Goal: Task Accomplishment & Management: Manage account settings

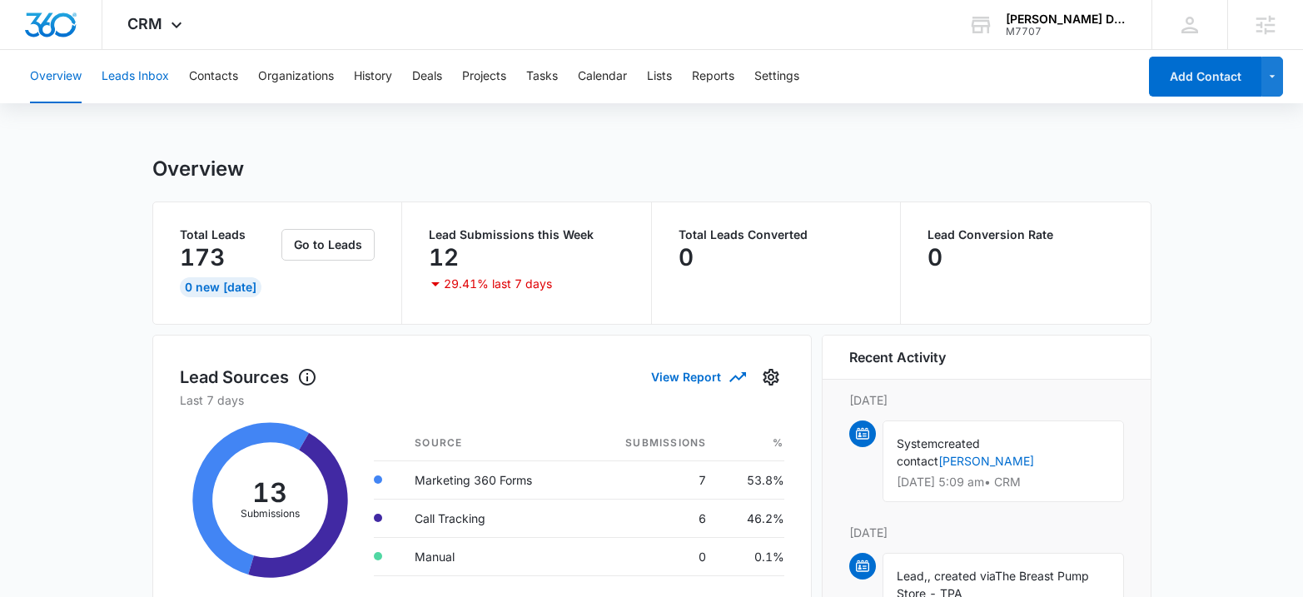
click at [114, 63] on button "Leads Inbox" at bounding box center [135, 76] width 67 height 53
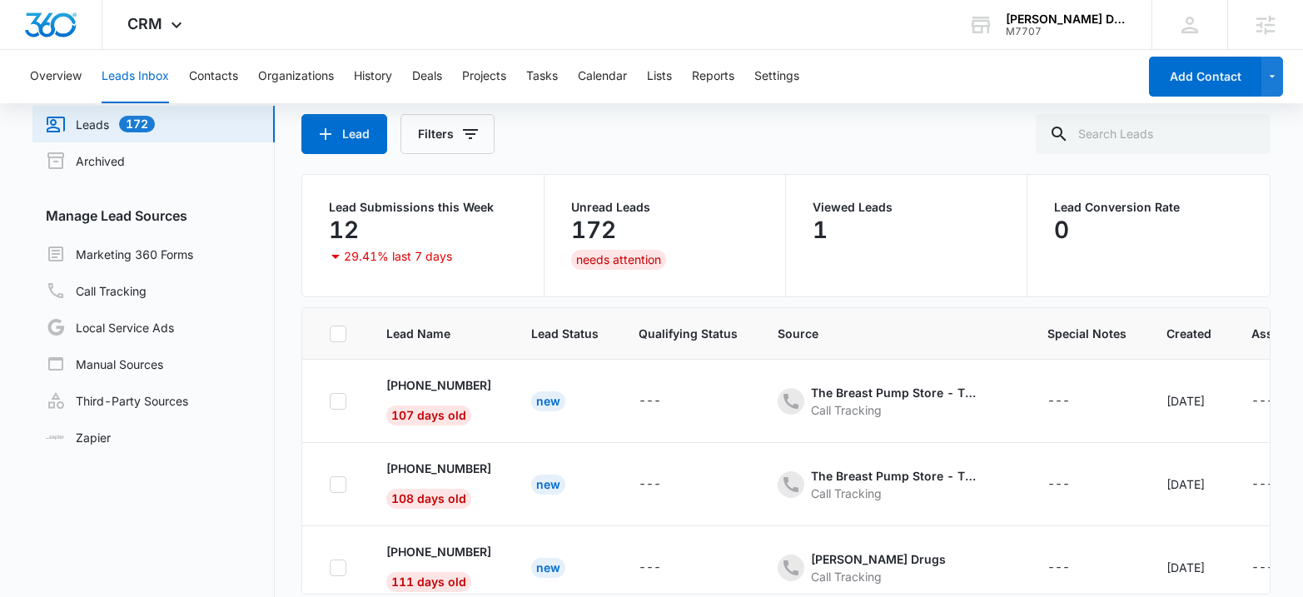
scroll to position [64, 0]
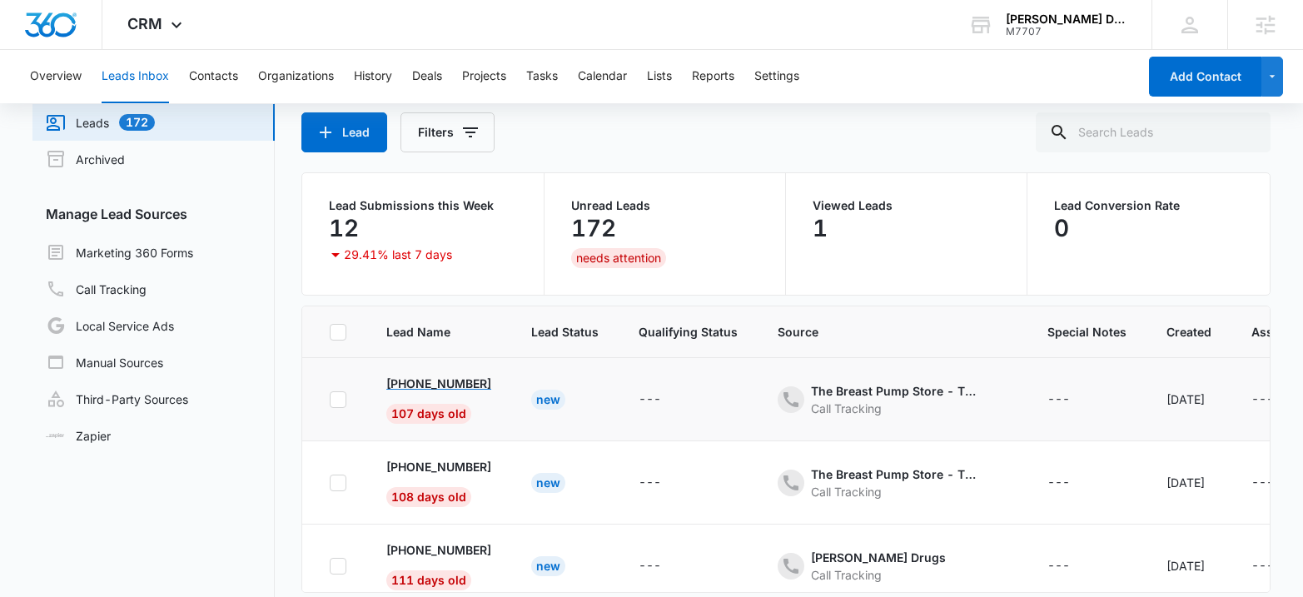
click at [464, 379] on p "[PHONE_NUMBER]" at bounding box center [438, 383] width 105 height 17
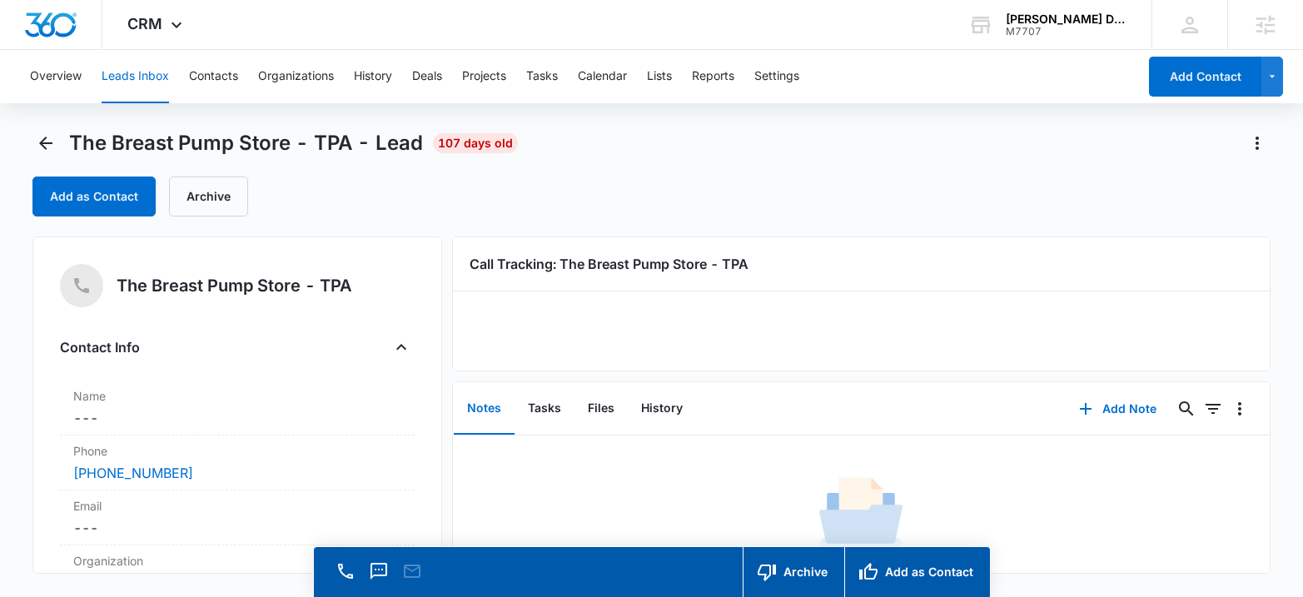
click at [147, 142] on span "The Breast Pump Store - TPA - Lead" at bounding box center [246, 143] width 354 height 25
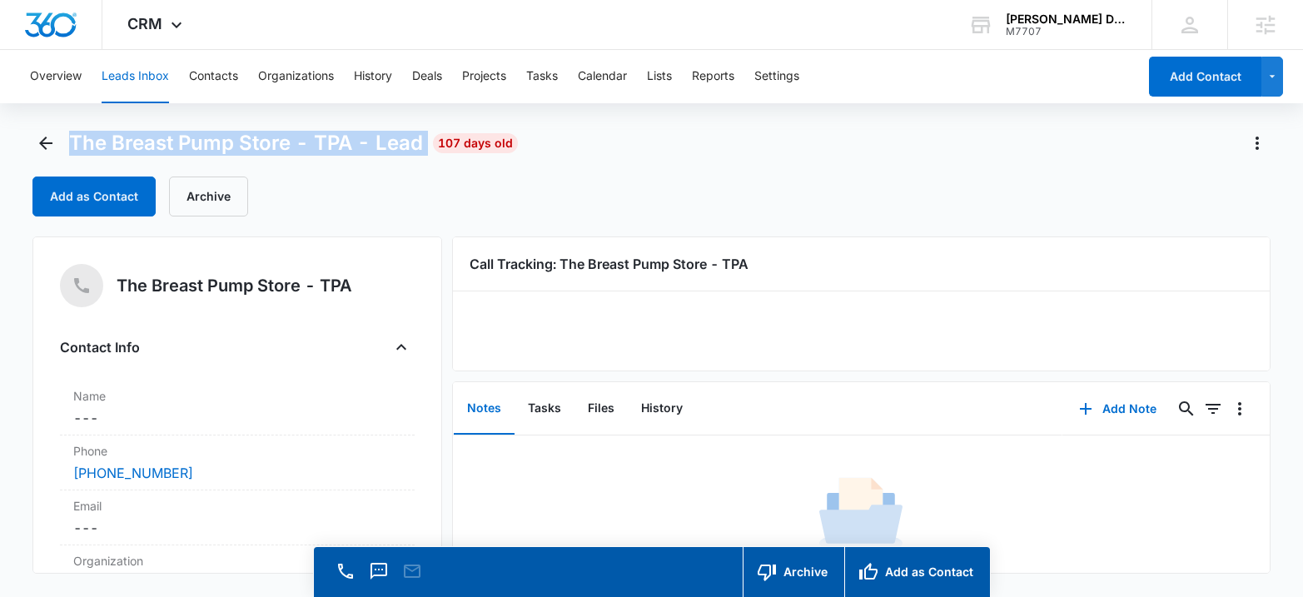
click at [147, 142] on span "The Breast Pump Store - TPA - Lead" at bounding box center [246, 143] width 354 height 25
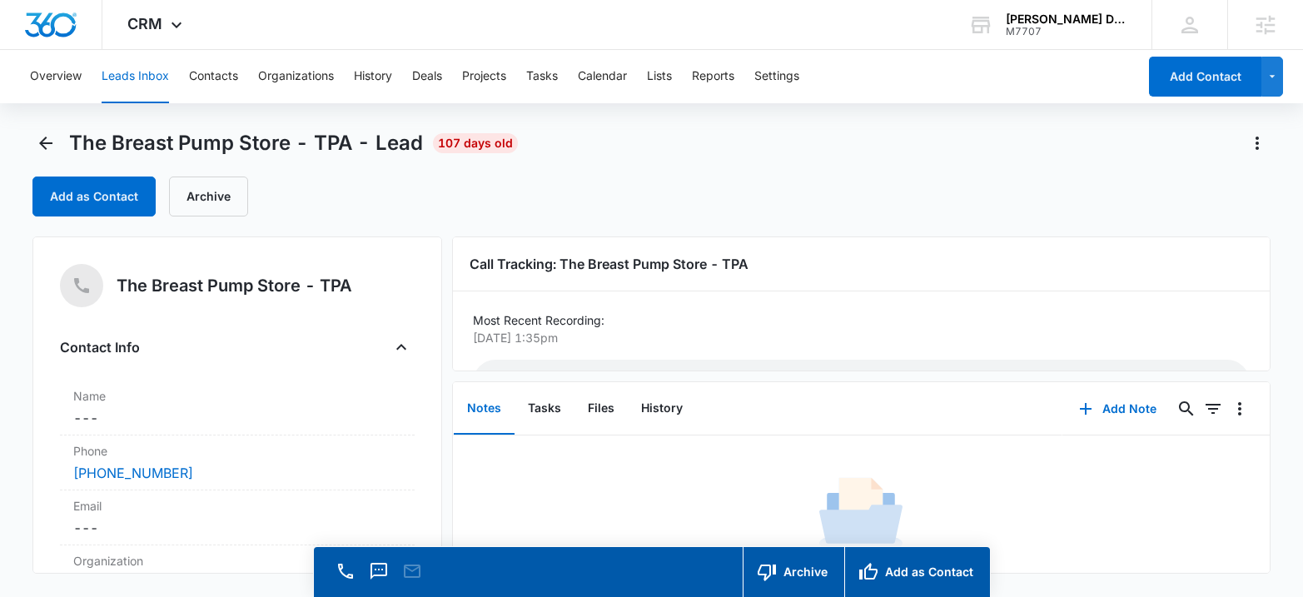
click at [181, 290] on h5 "The Breast Pump Store - TPA" at bounding box center [235, 285] width 236 height 25
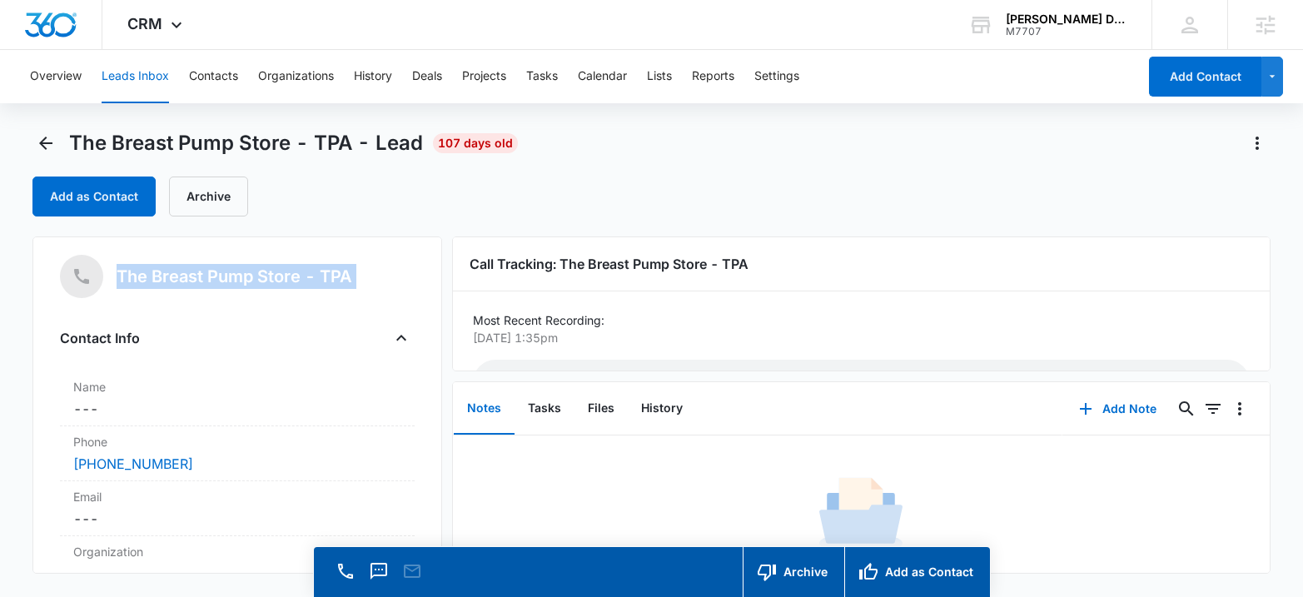
scroll to position [2, 0]
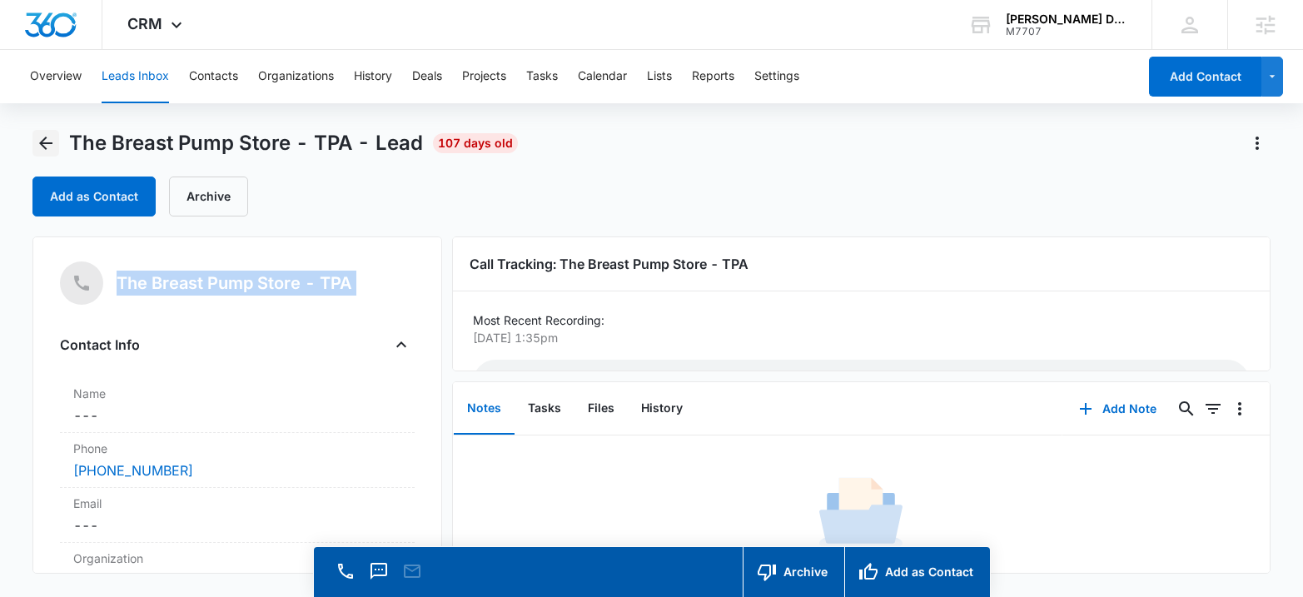
click at [42, 140] on icon "Back" at bounding box center [45, 143] width 13 height 13
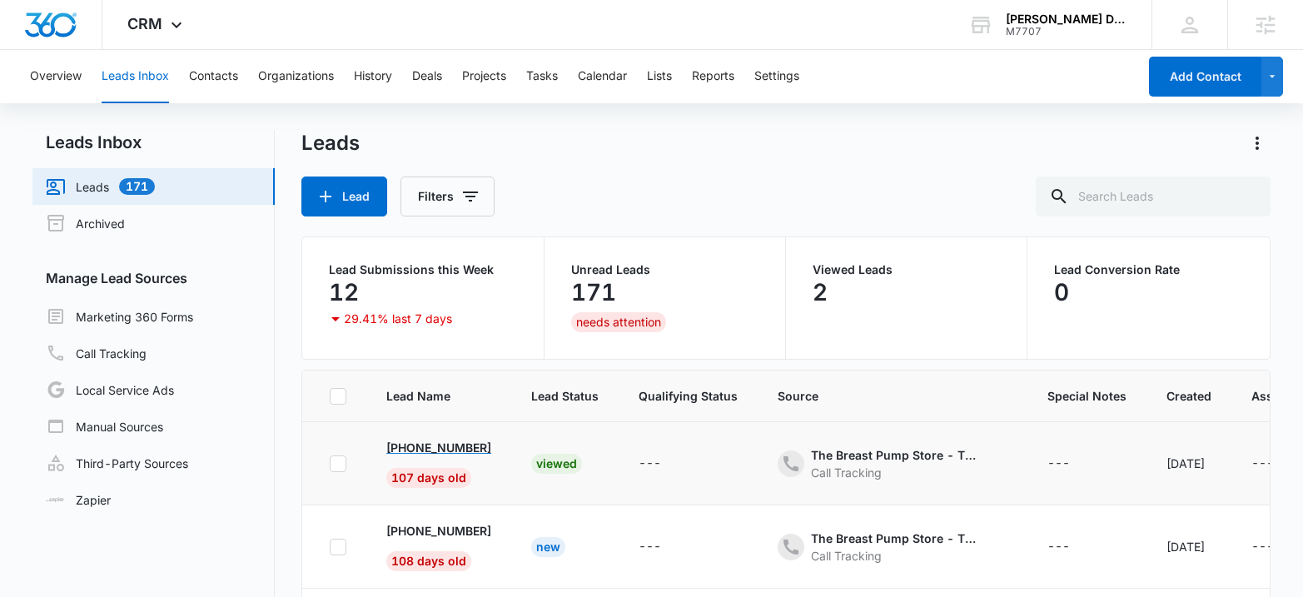
click at [441, 445] on p "[PHONE_NUMBER]" at bounding box center [438, 447] width 105 height 17
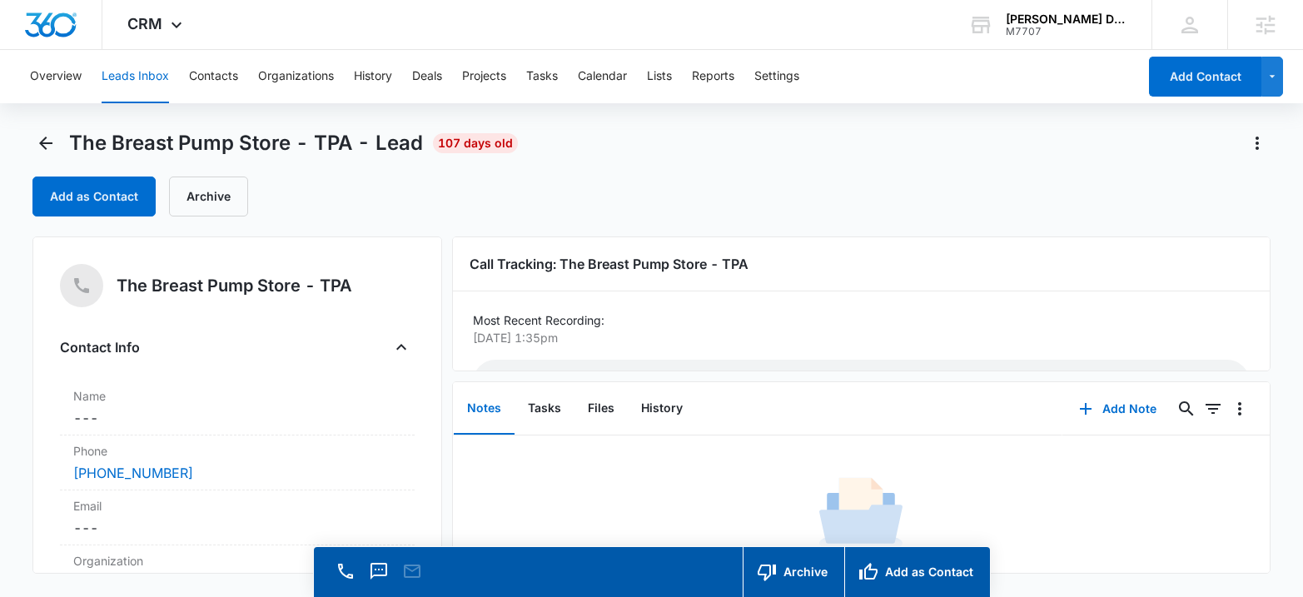
click at [301, 141] on span "The Breast Pump Store - TPA - Lead" at bounding box center [246, 143] width 354 height 25
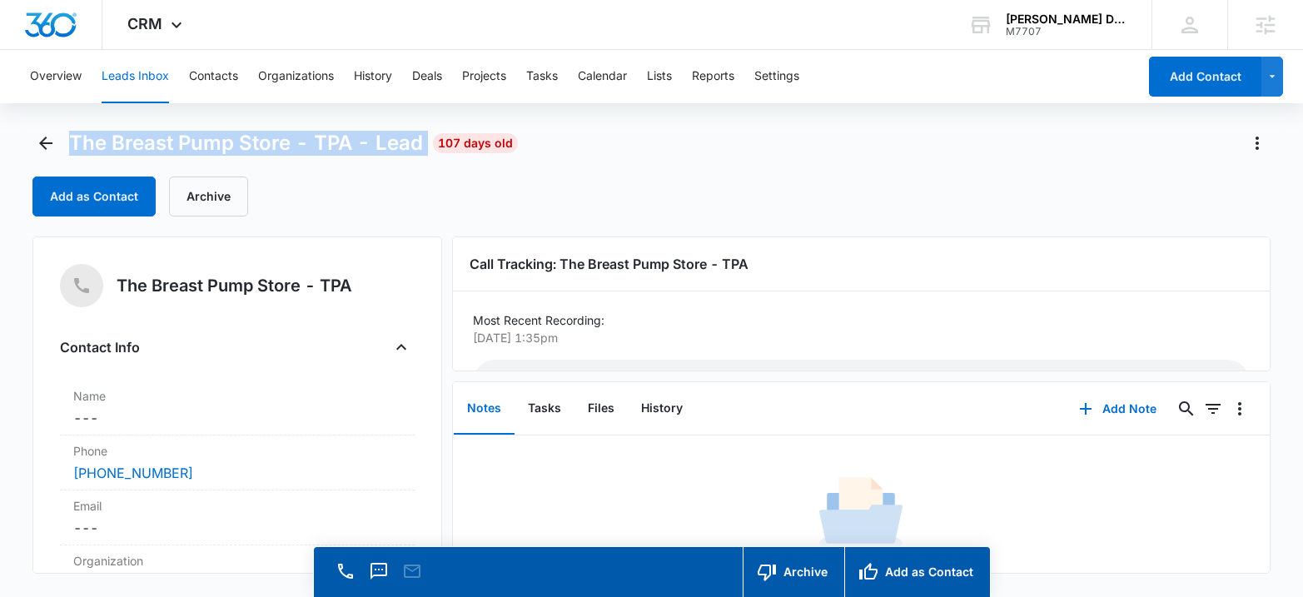
click at [301, 141] on span "The Breast Pump Store - TPA - Lead" at bounding box center [246, 143] width 354 height 25
click at [271, 142] on span "The Breast Pump Store - TPA - Lead" at bounding box center [246, 143] width 354 height 25
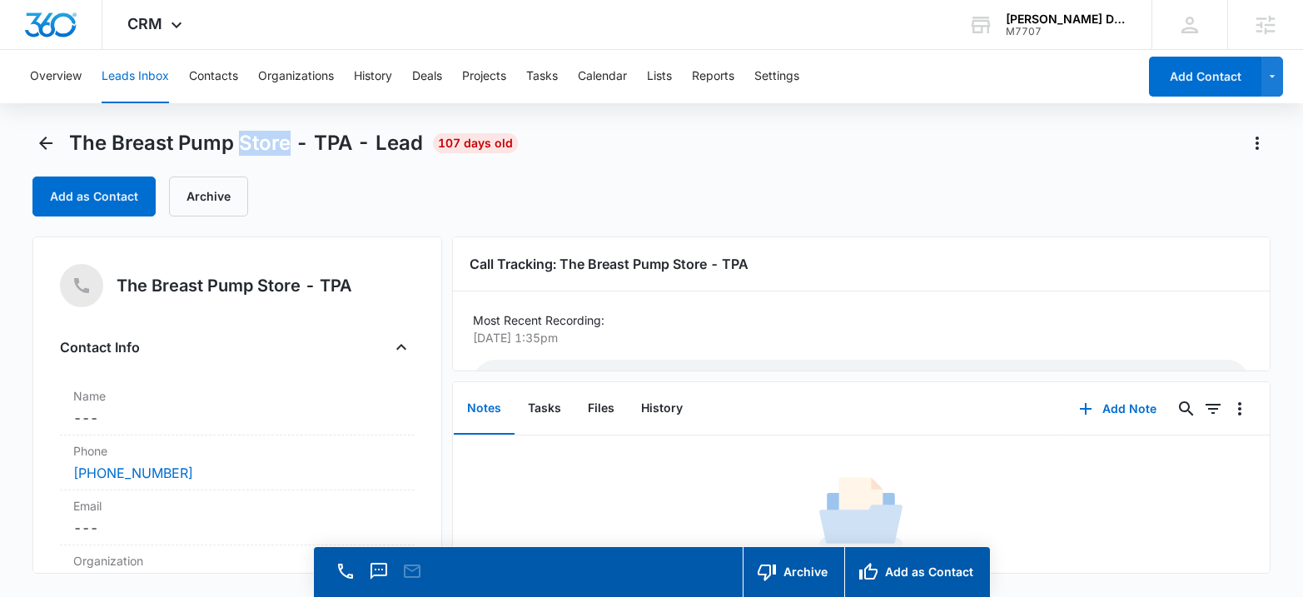
click at [271, 142] on span "The Breast Pump Store - TPA - Lead" at bounding box center [246, 143] width 354 height 25
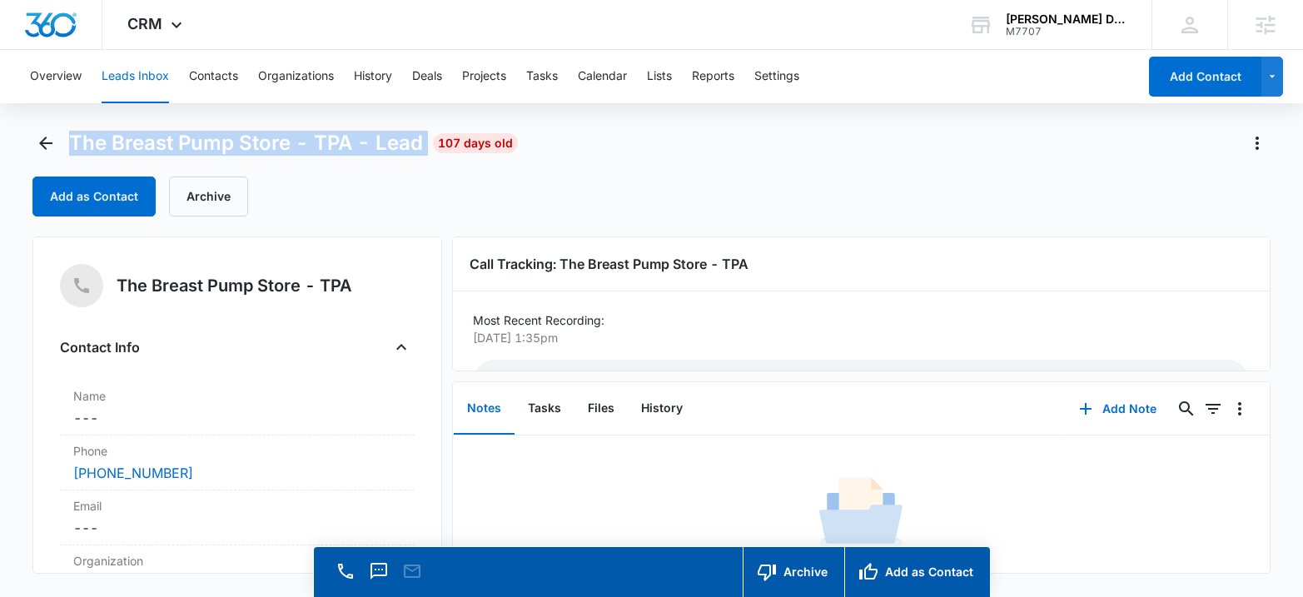
click at [271, 142] on span "The Breast Pump Store - TPA - Lead" at bounding box center [246, 143] width 354 height 25
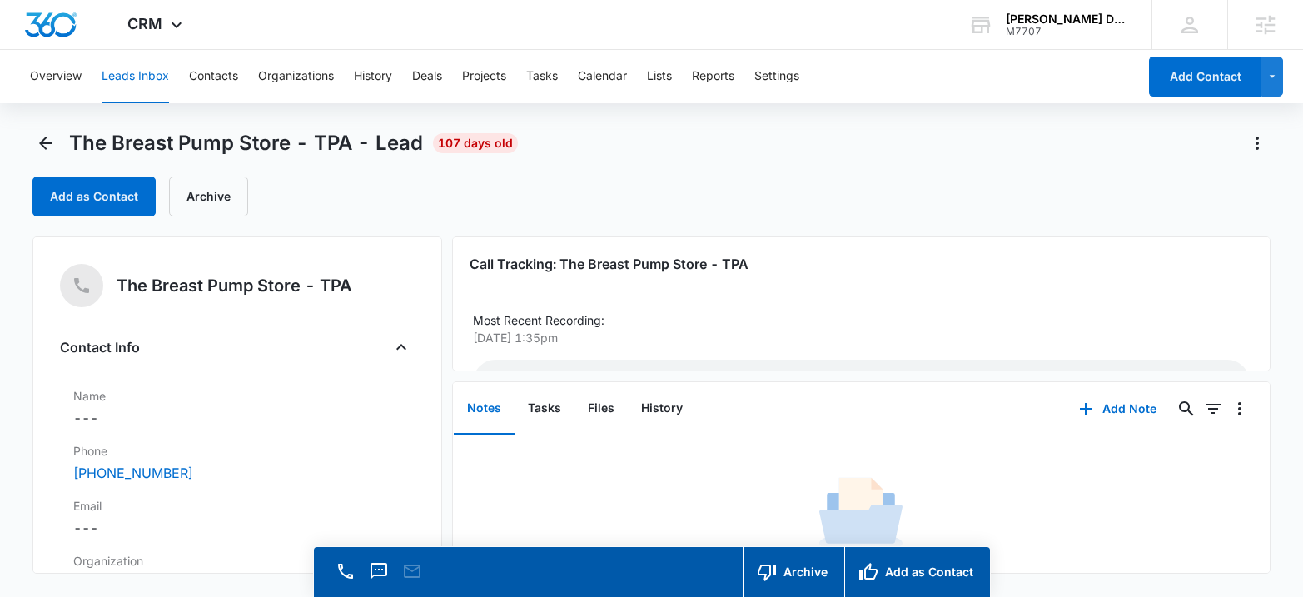
click at [253, 281] on h5 "The Breast Pump Store - TPA" at bounding box center [235, 285] width 236 height 25
click at [389, 213] on div "Add as Contact Archive" at bounding box center [651, 196] width 1238 height 40
click at [243, 281] on h5 "The Breast Pump Store - TPA" at bounding box center [235, 285] width 236 height 25
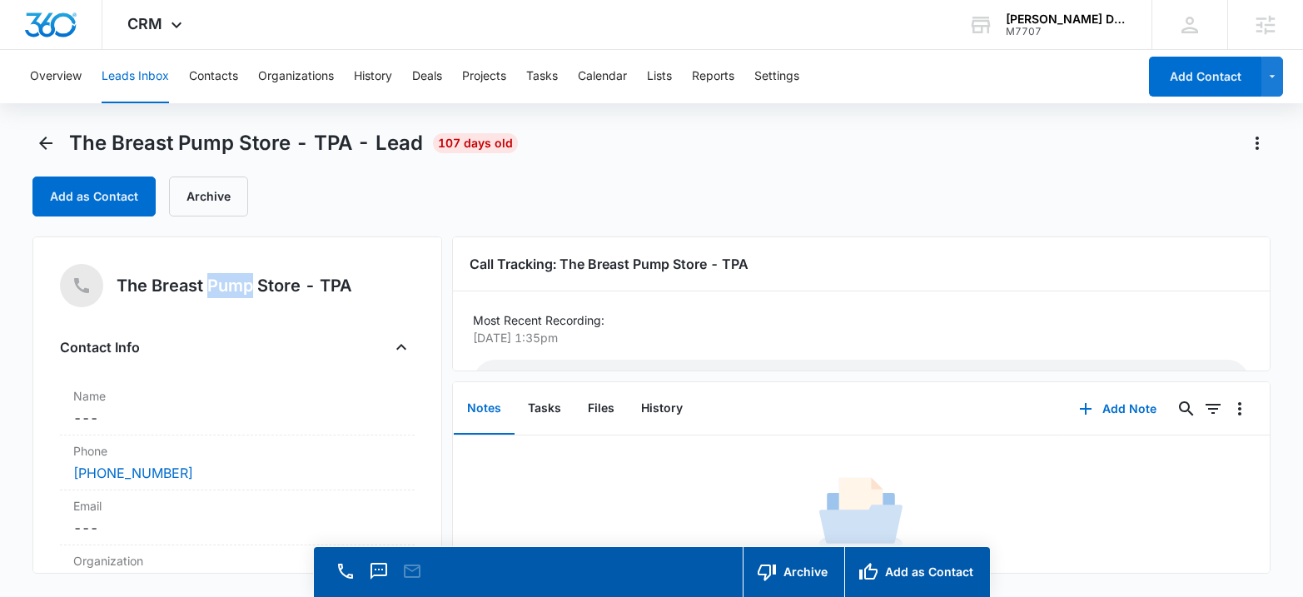
click at [243, 281] on h5 "The Breast Pump Store - TPA" at bounding box center [235, 285] width 236 height 25
click at [178, 282] on h5 "The Breast Pump Store - TPA" at bounding box center [235, 285] width 236 height 25
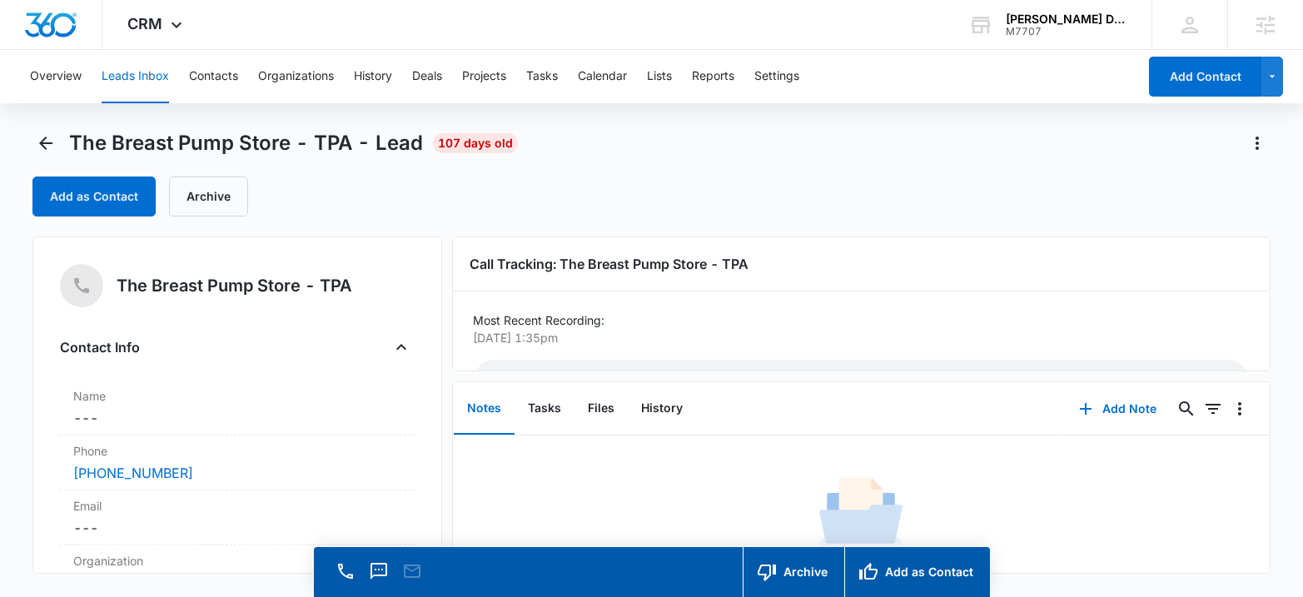
click at [224, 152] on span "The Breast Pump Store - TPA - Lead" at bounding box center [246, 143] width 354 height 25
click at [224, 157] on div "The Breast Pump Store - TPA - Lead 107 days old Add as Contact Archive" at bounding box center [651, 173] width 1238 height 87
click at [217, 142] on span "The Breast Pump Store - TPA - Lead" at bounding box center [246, 143] width 354 height 25
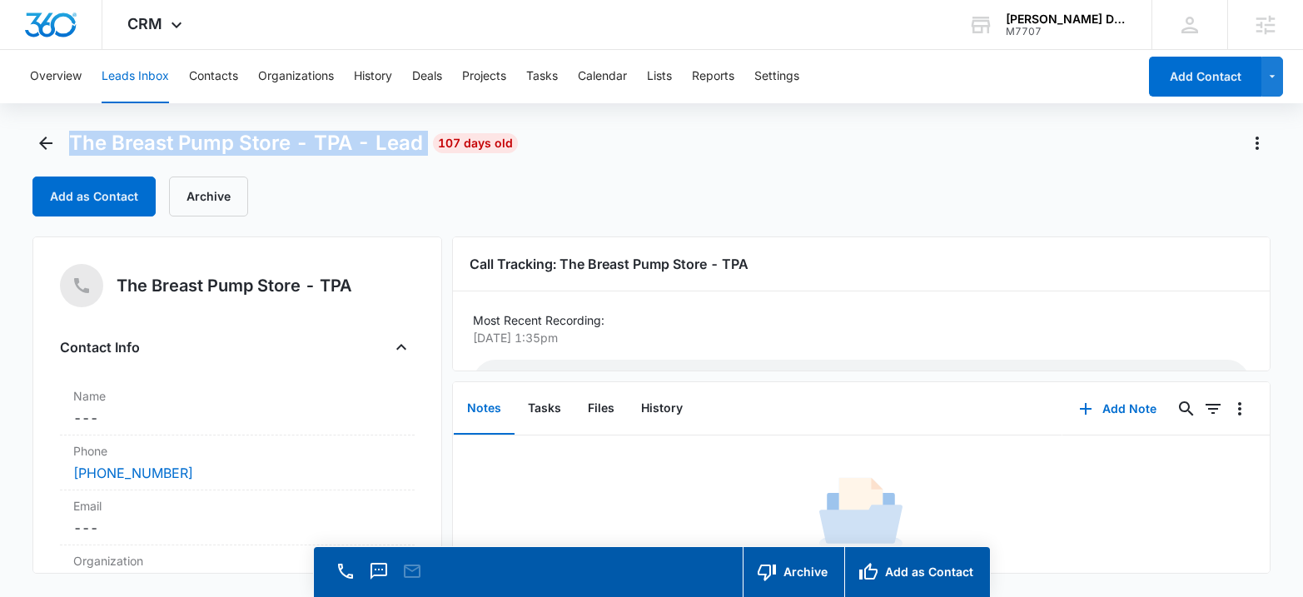
click at [217, 142] on span "The Breast Pump Store - TPA - Lead" at bounding box center [246, 143] width 354 height 25
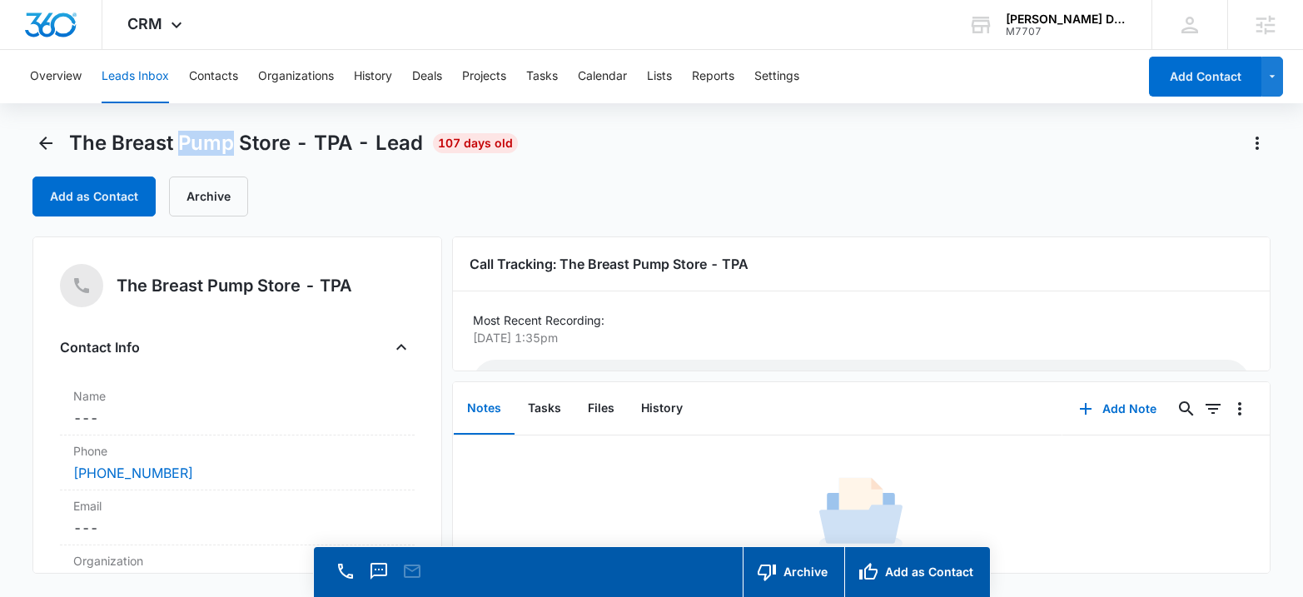
click at [217, 142] on span "The Breast Pump Store - TPA - Lead" at bounding box center [246, 143] width 354 height 25
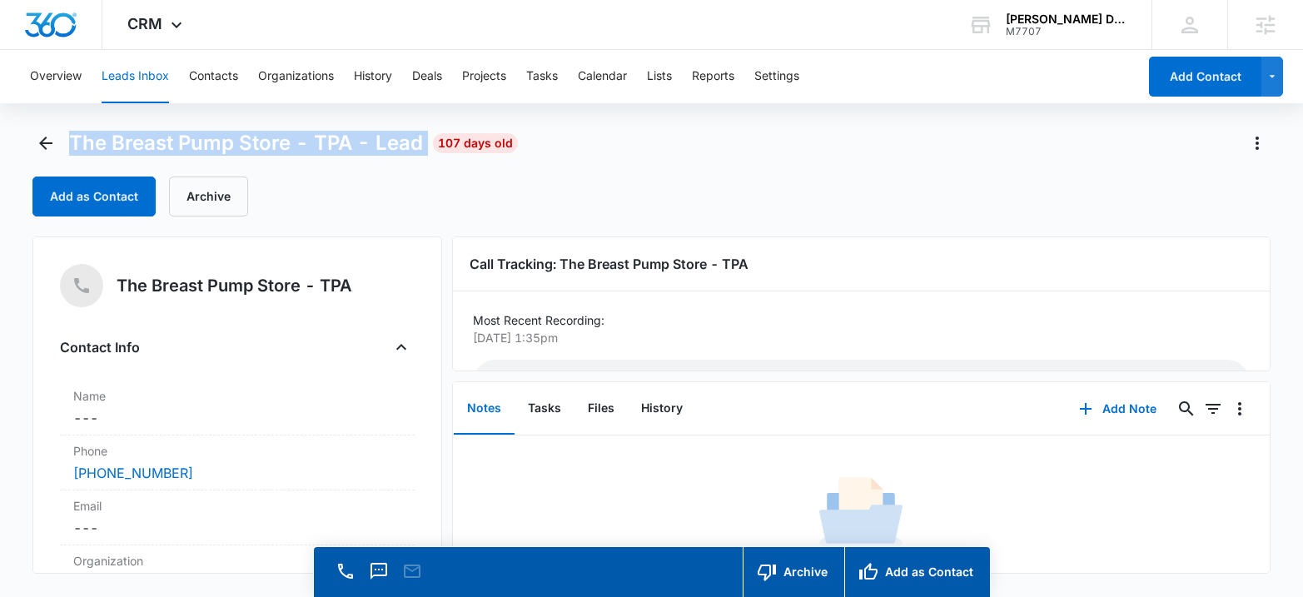
click at [217, 142] on span "The Breast Pump Store - TPA - Lead" at bounding box center [246, 143] width 354 height 25
click at [42, 150] on icon "Back" at bounding box center [46, 143] width 20 height 20
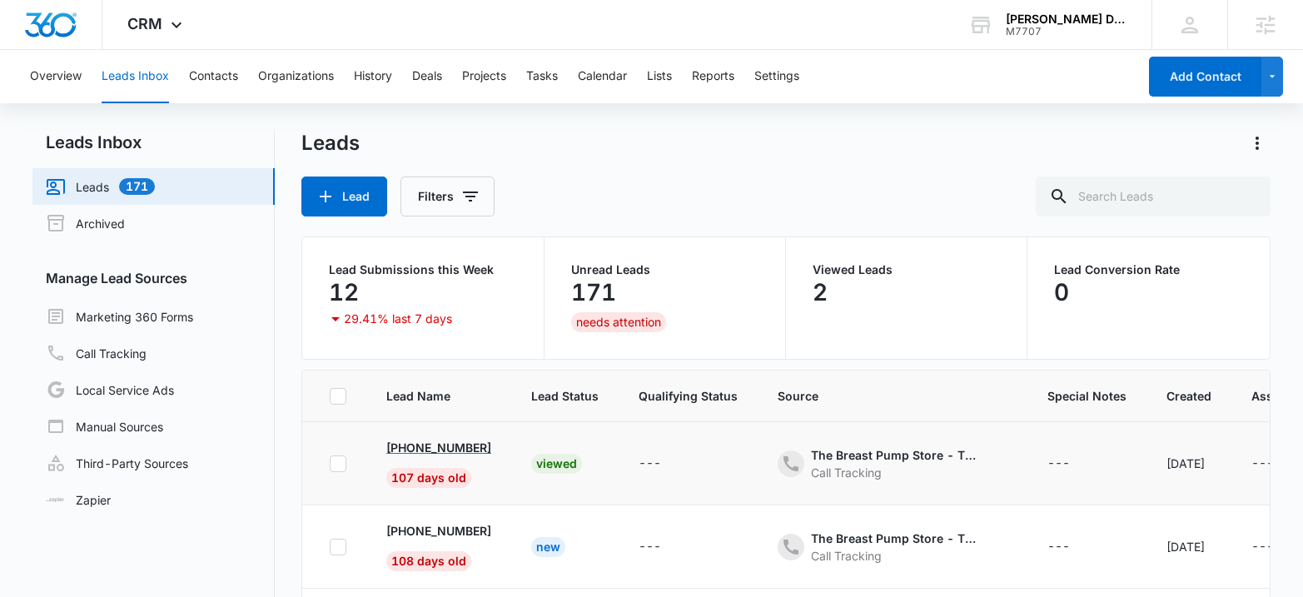
click at [435, 447] on p "[PHONE_NUMBER]" at bounding box center [438, 447] width 105 height 17
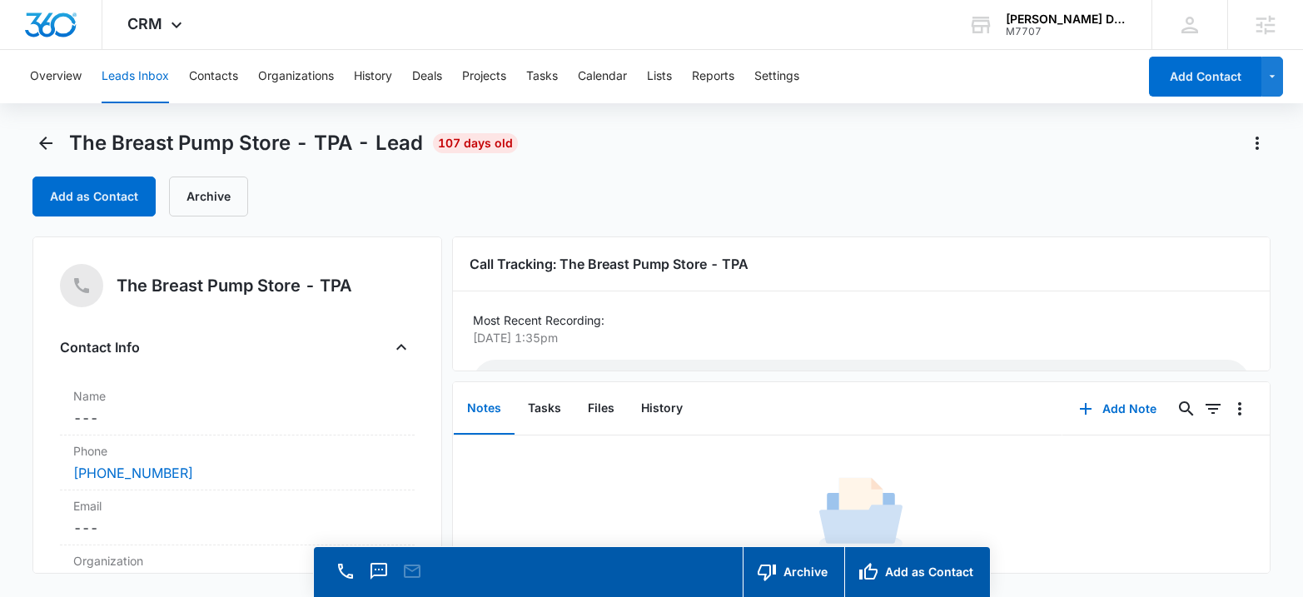
click at [245, 151] on span "The Breast Pump Store - TPA - Lead" at bounding box center [246, 143] width 354 height 25
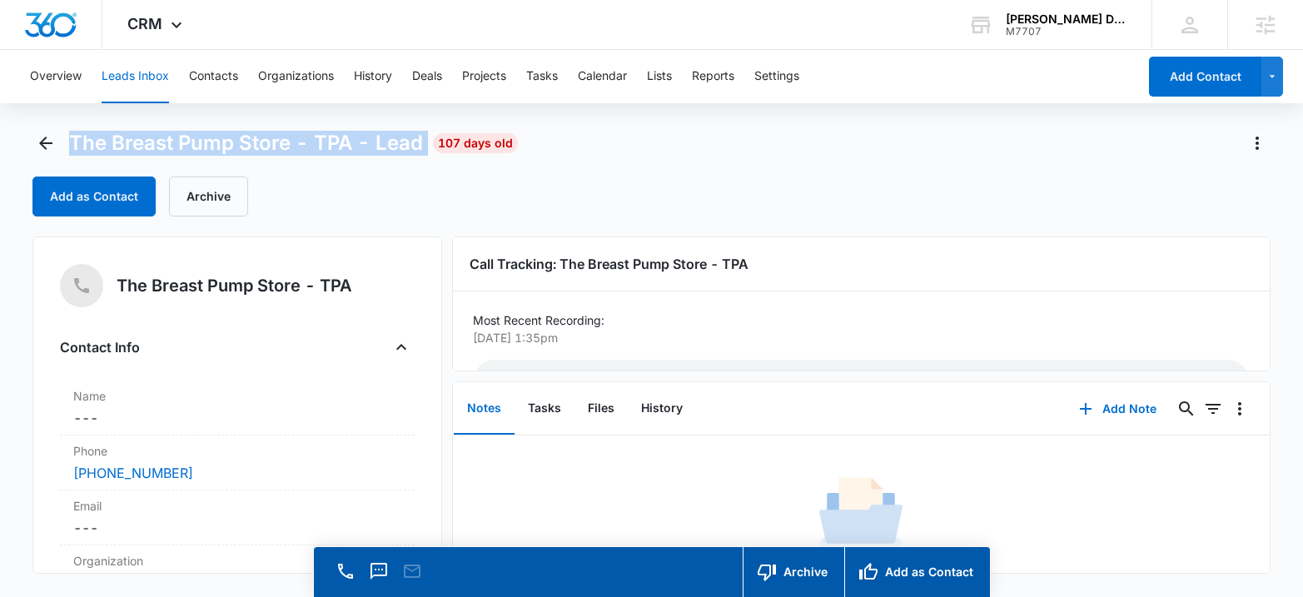
click at [245, 151] on span "The Breast Pump Store - TPA - Lead" at bounding box center [246, 143] width 354 height 25
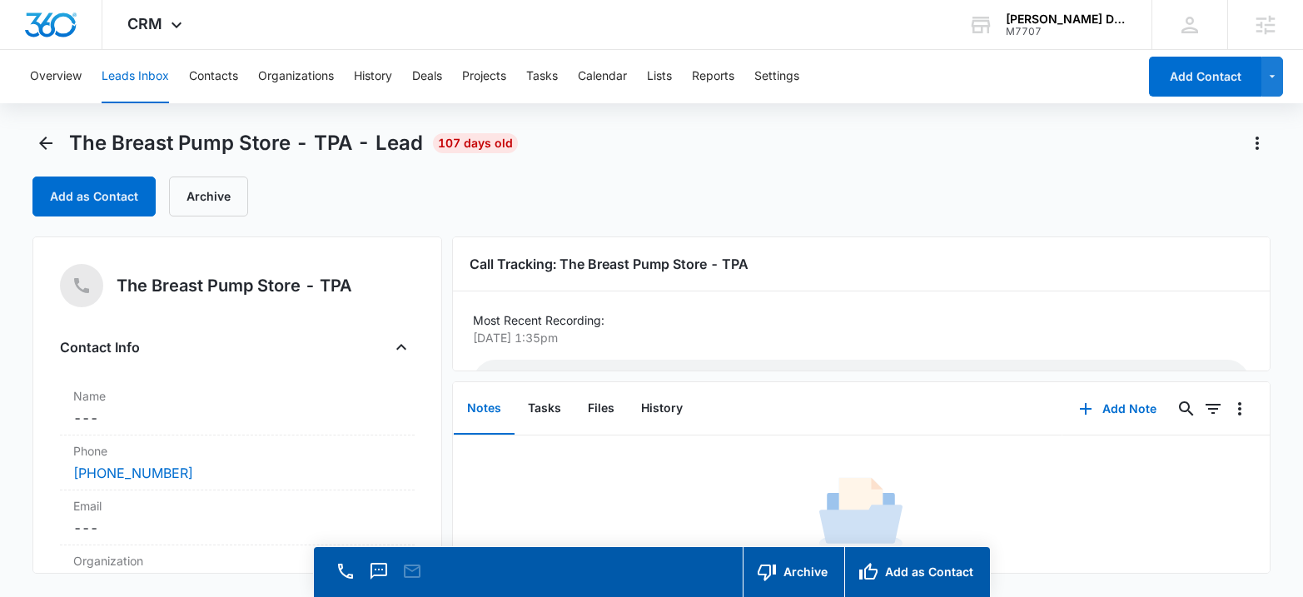
click at [229, 278] on h5 "The Breast Pump Store - TPA" at bounding box center [235, 285] width 236 height 25
click at [221, 296] on h5 "The Breast Pump Store - TPA" at bounding box center [235, 285] width 236 height 25
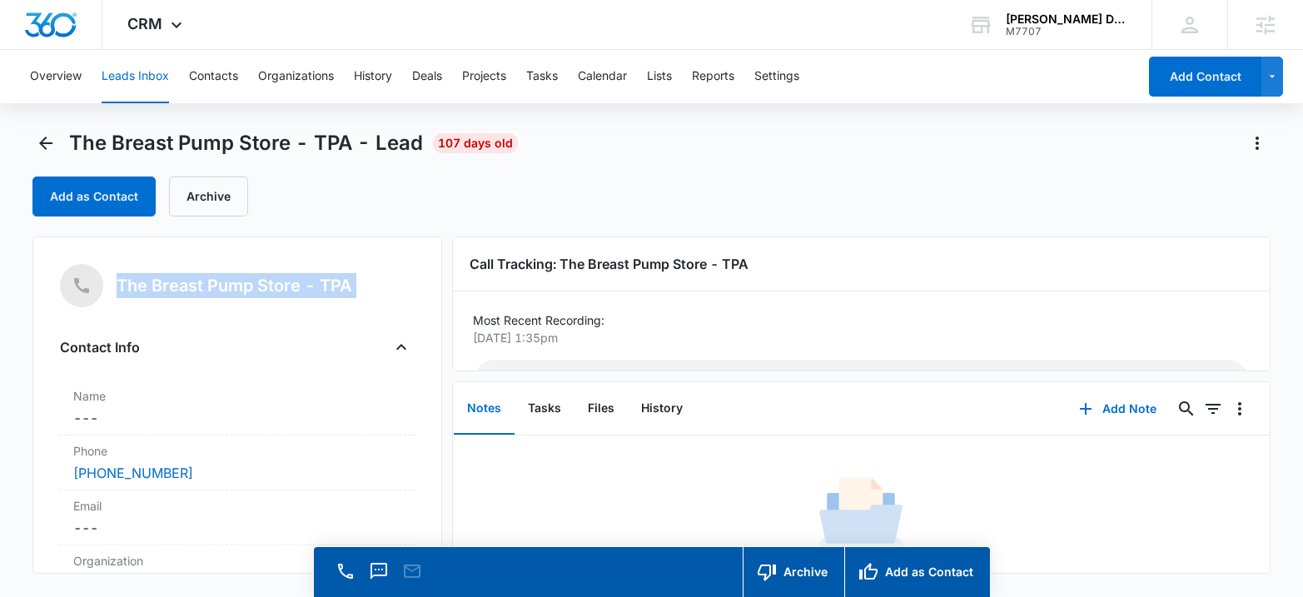
click at [221, 296] on h5 "The Breast Pump Store - TPA" at bounding box center [235, 285] width 236 height 25
click at [211, 292] on h5 "The Breast Pump Store - TPA" at bounding box center [235, 285] width 236 height 25
click at [37, 142] on icon "Back" at bounding box center [46, 143] width 20 height 20
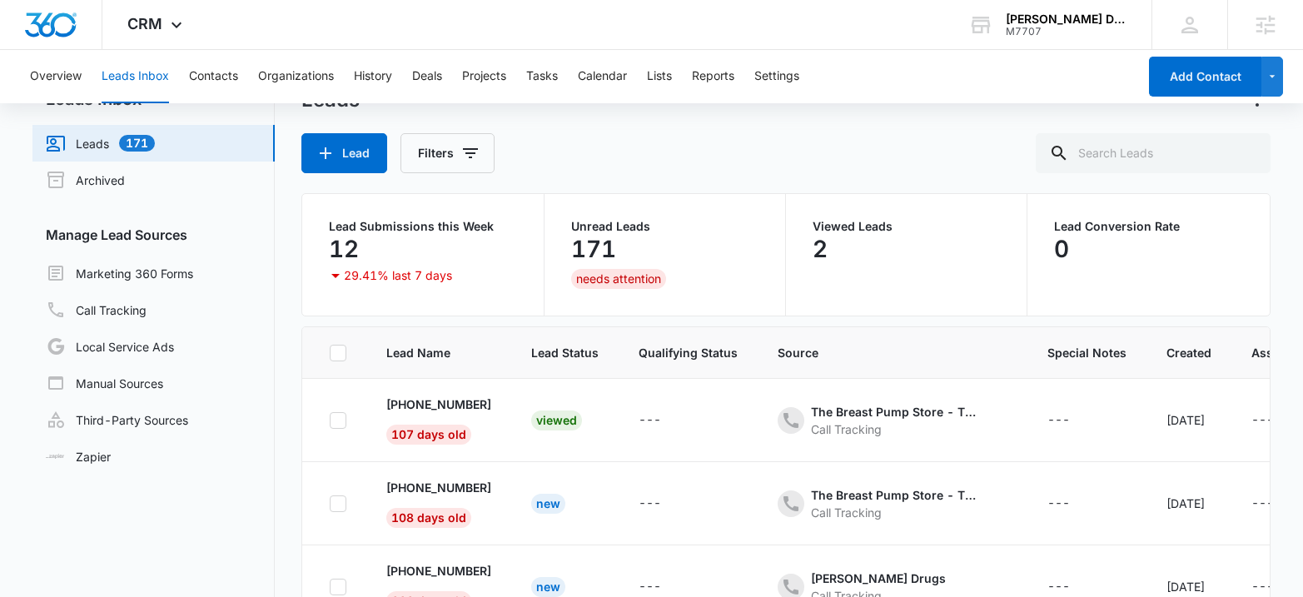
scroll to position [49, 0]
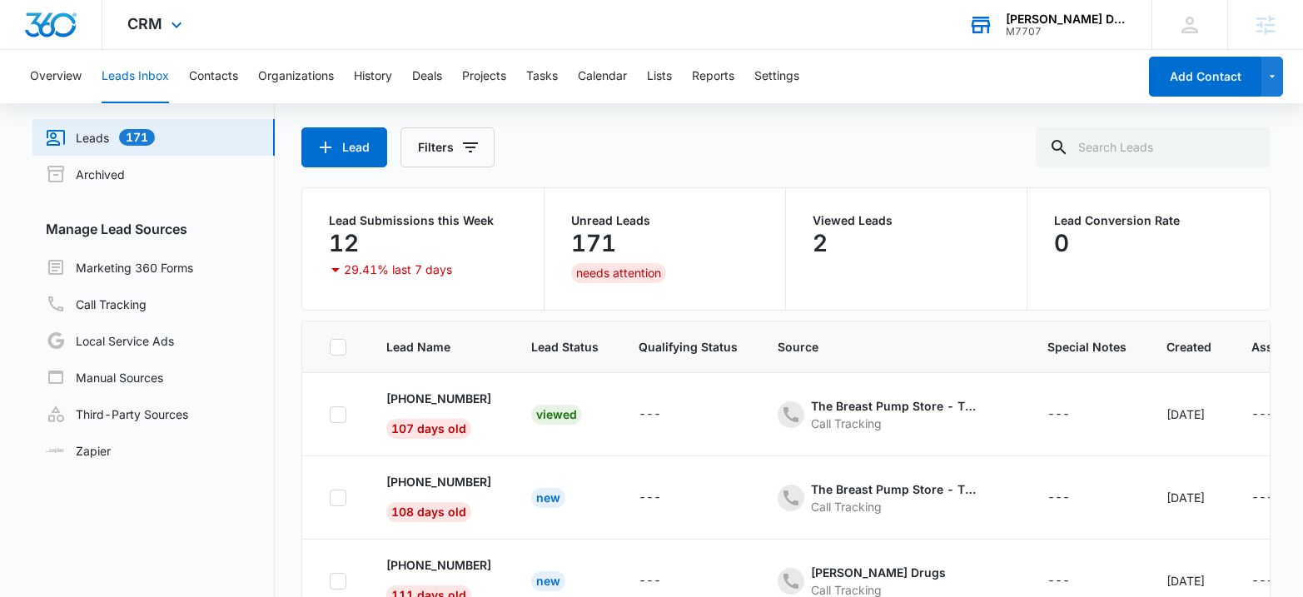
click at [1074, 20] on div "[PERSON_NAME] Drugs" at bounding box center [1067, 18] width 122 height 13
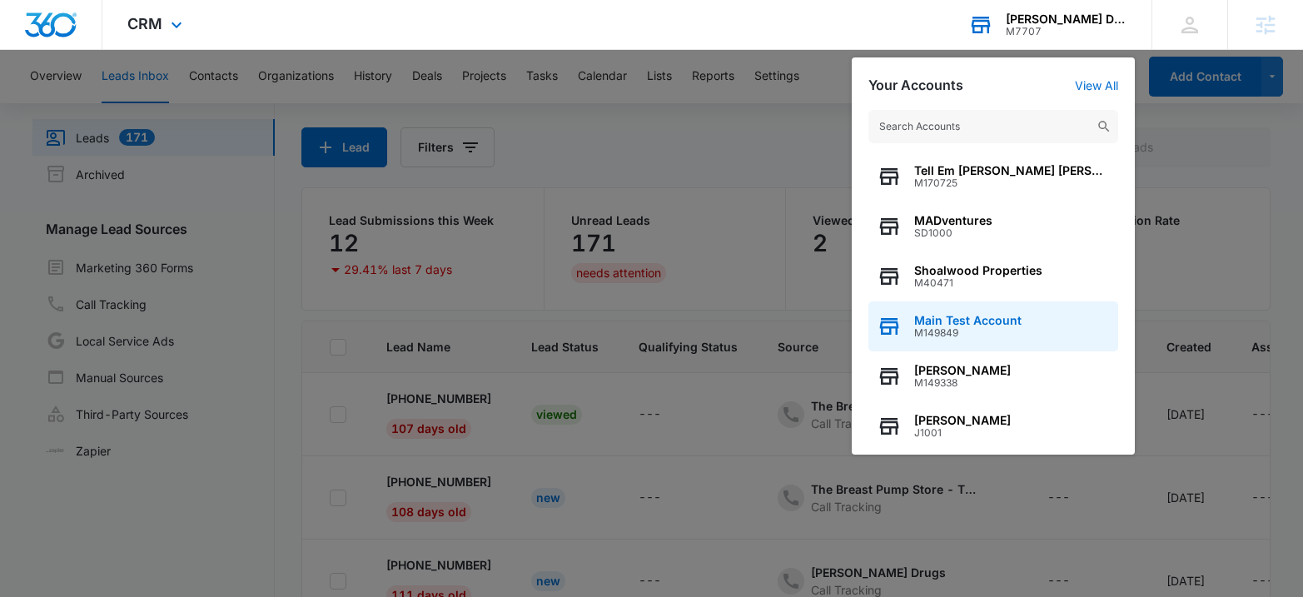
click at [948, 315] on span "Main Test Account" at bounding box center [967, 320] width 107 height 13
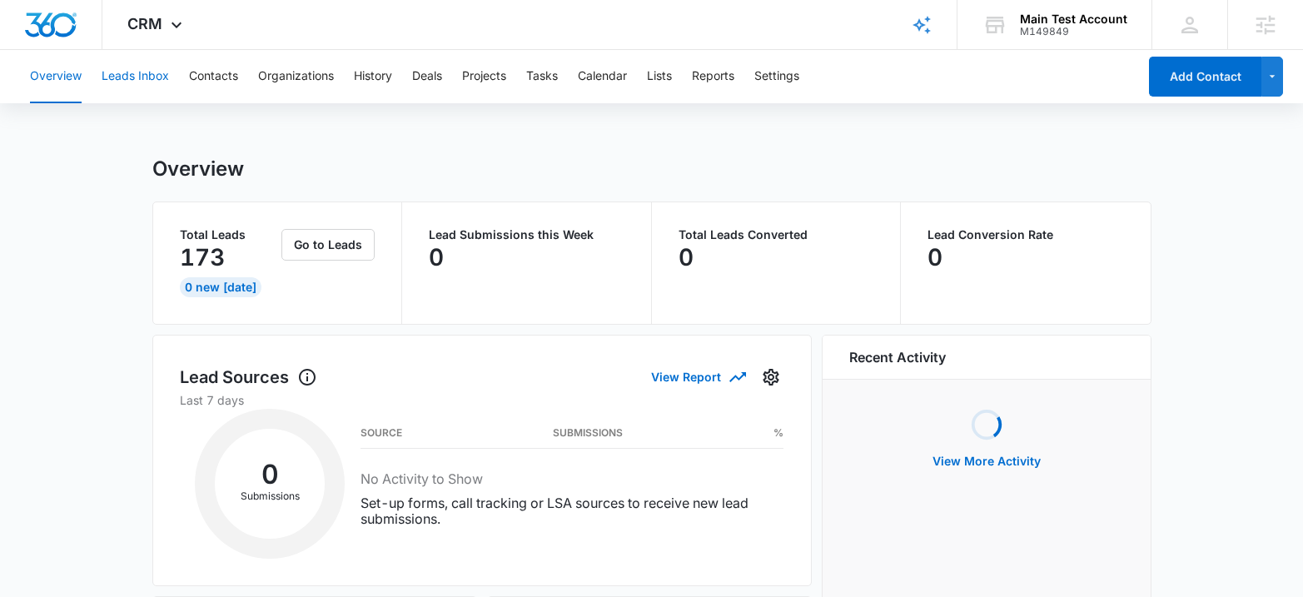
click at [110, 68] on button "Leads Inbox" at bounding box center [135, 76] width 67 height 53
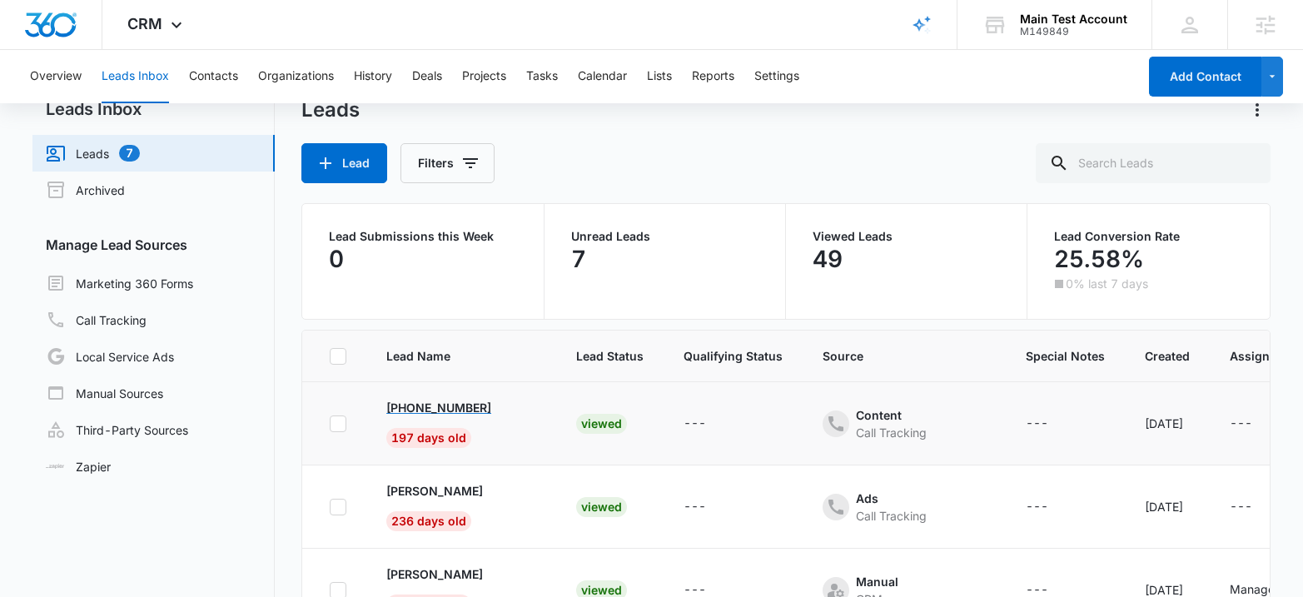
click at [482, 408] on p "[PHONE_NUMBER]" at bounding box center [438, 407] width 105 height 17
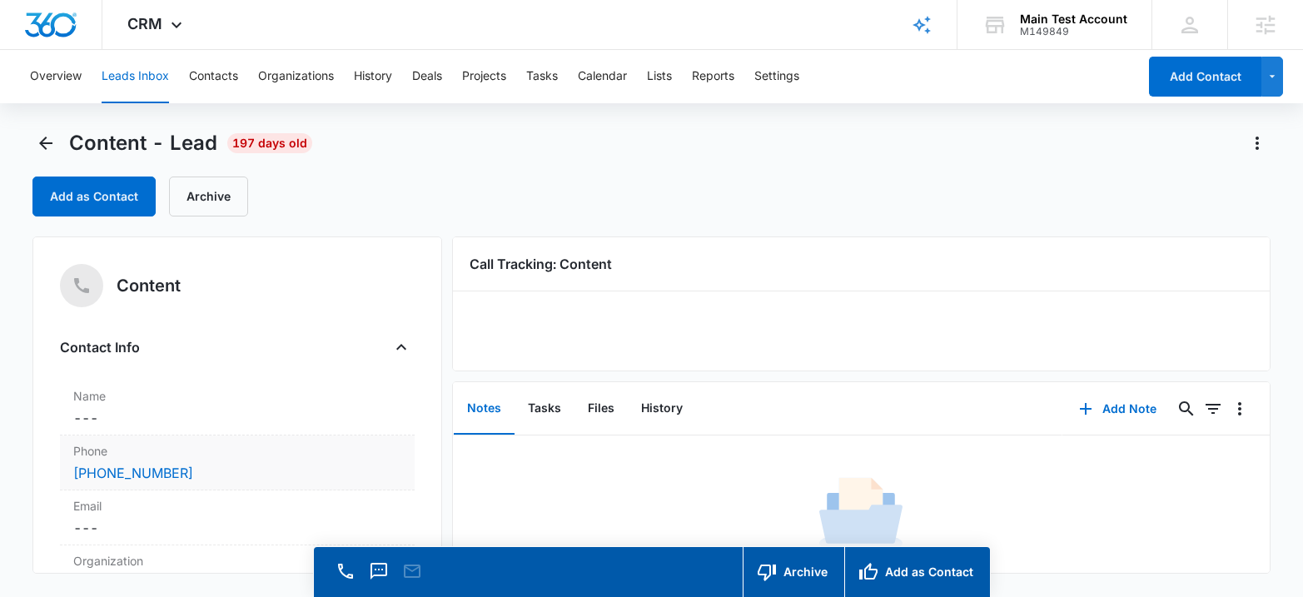
click at [222, 463] on div "[PHONE_NUMBER]" at bounding box center [237, 473] width 328 height 20
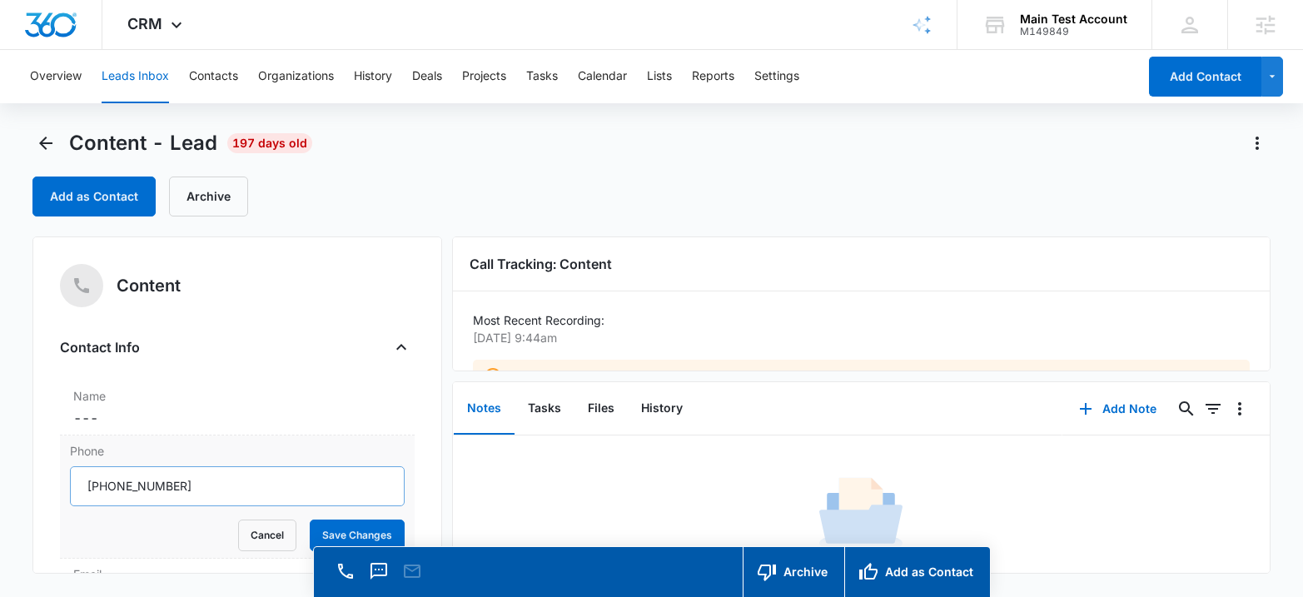
scroll to position [42, 0]
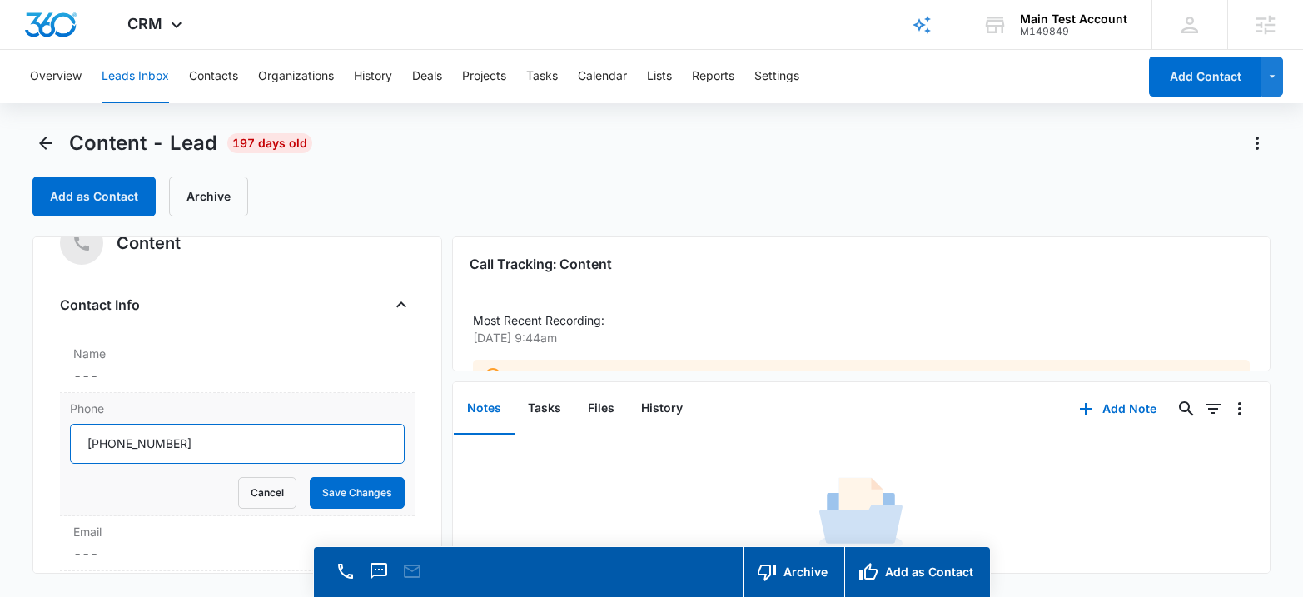
click at [196, 440] on input "Phone" at bounding box center [237, 444] width 335 height 40
type input "(717) 445-2"
click at [270, 484] on button "Cancel" at bounding box center [267, 493] width 58 height 32
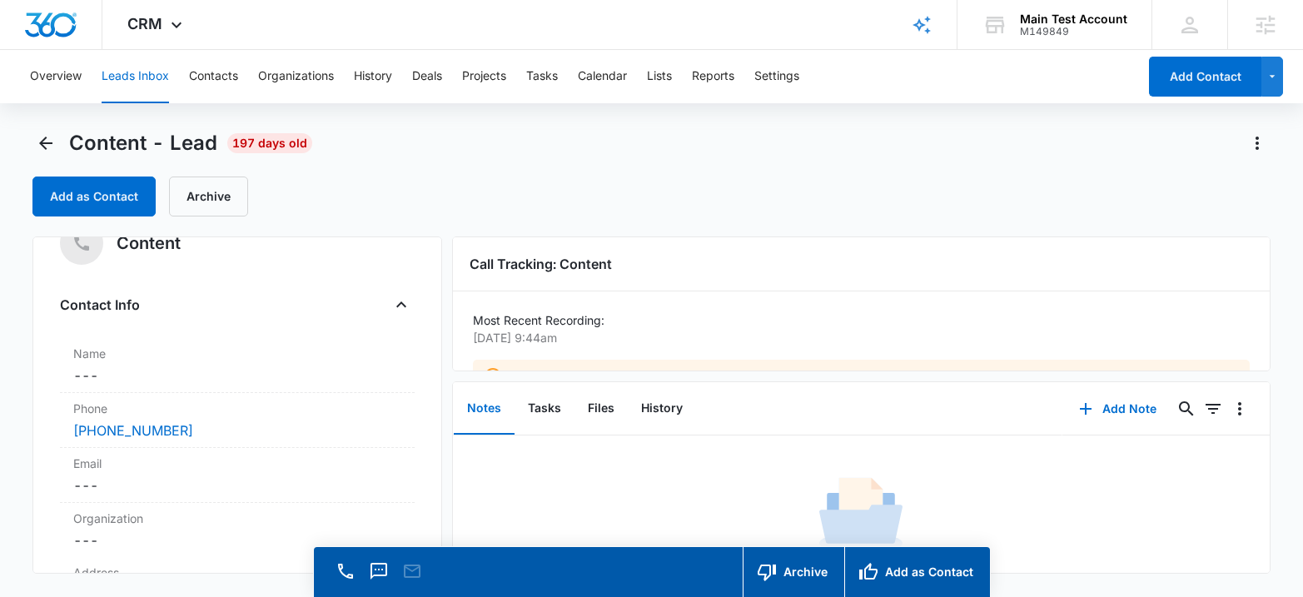
click at [120, 69] on button "Leads Inbox" at bounding box center [135, 76] width 67 height 53
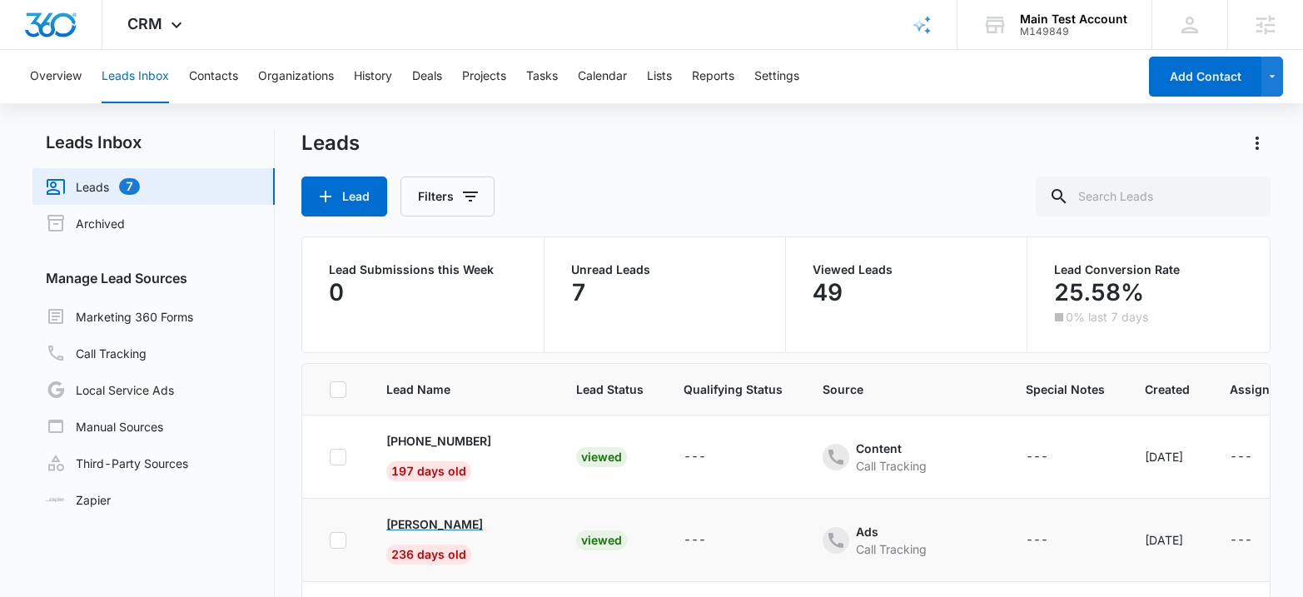
click at [460, 527] on p "[PERSON_NAME]" at bounding box center [434, 523] width 97 height 17
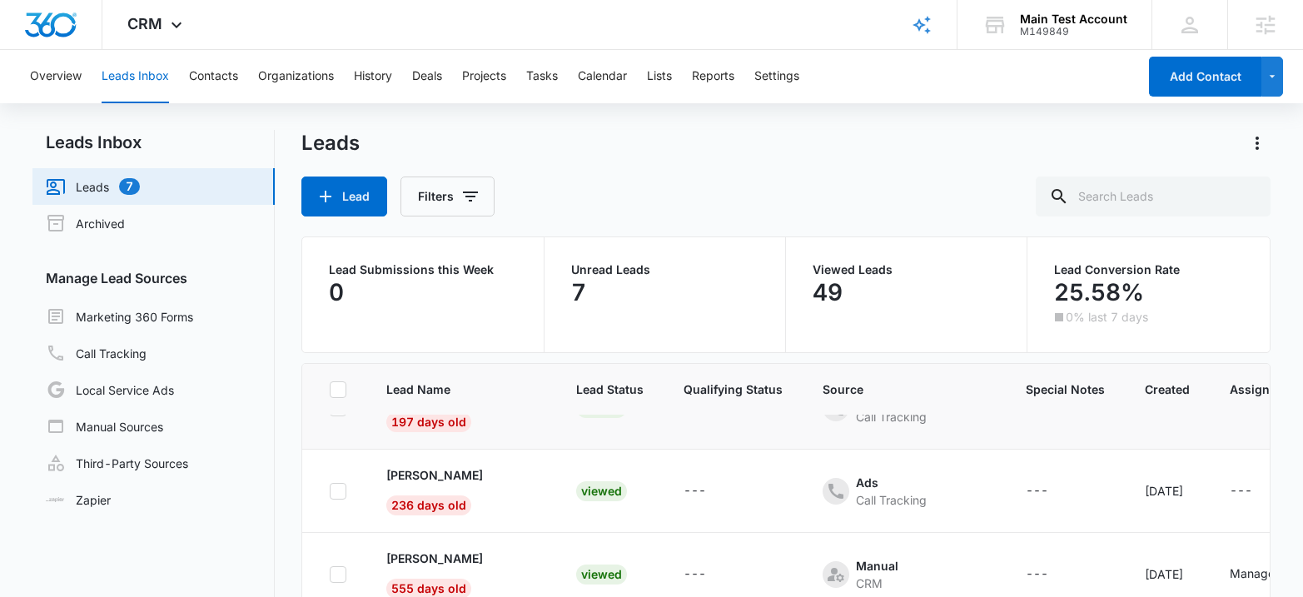
scroll to position [60, 0]
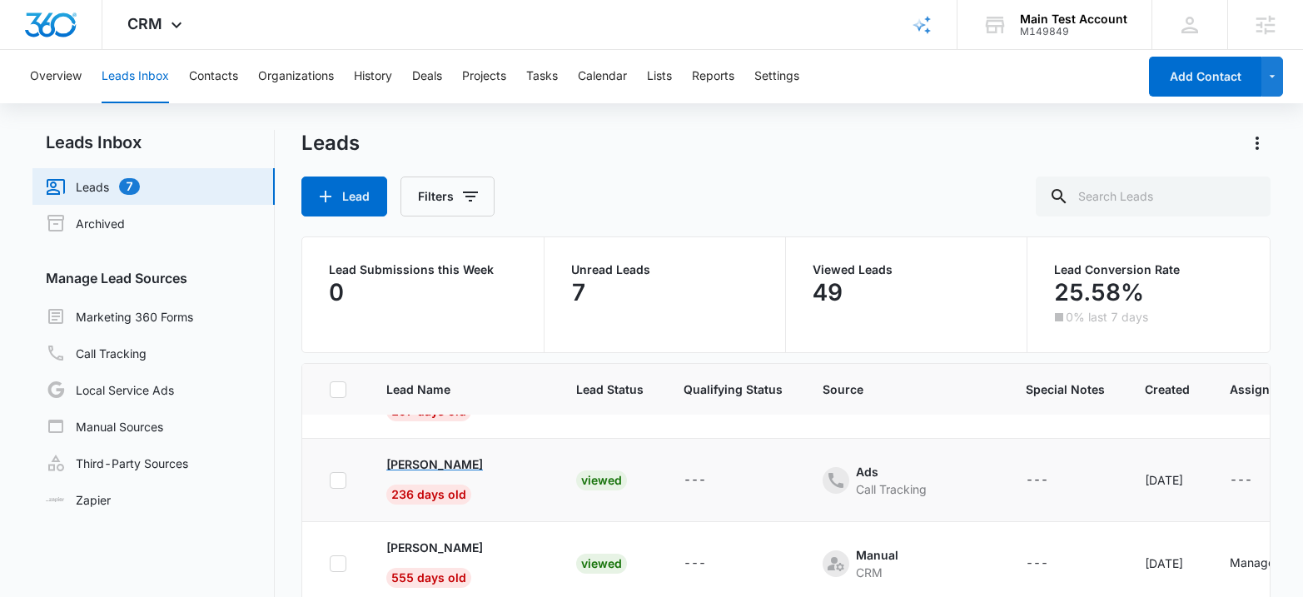
click at [408, 496] on span "236 days old" at bounding box center [428, 494] width 85 height 20
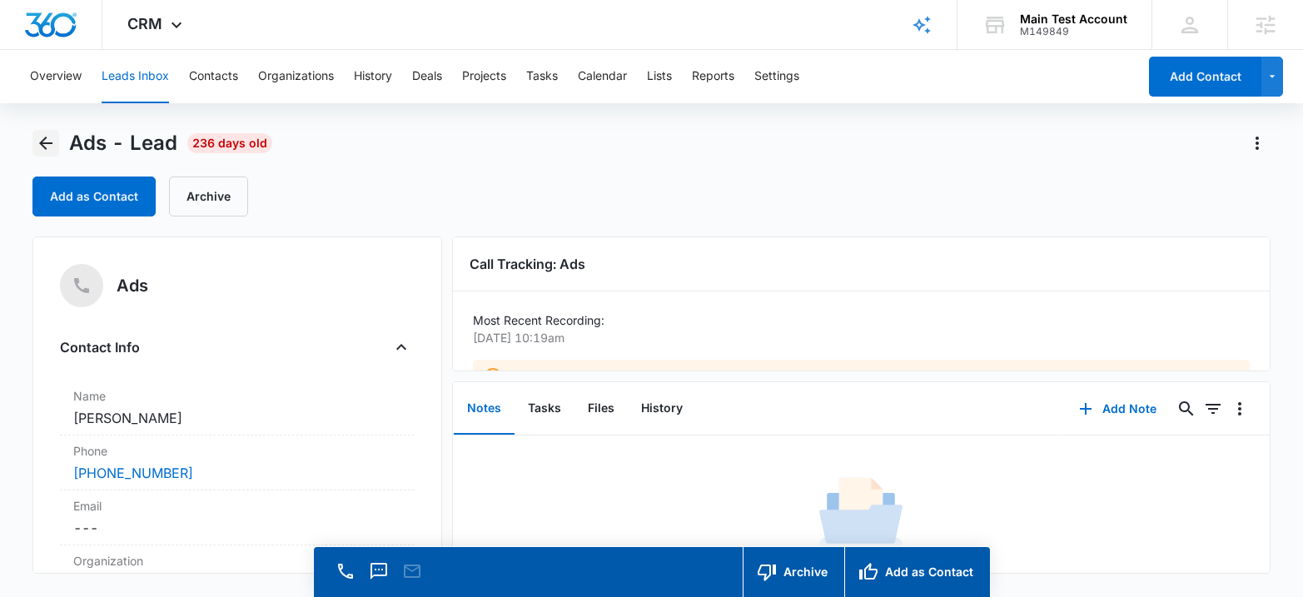
click at [47, 137] on icon "Back" at bounding box center [46, 143] width 20 height 20
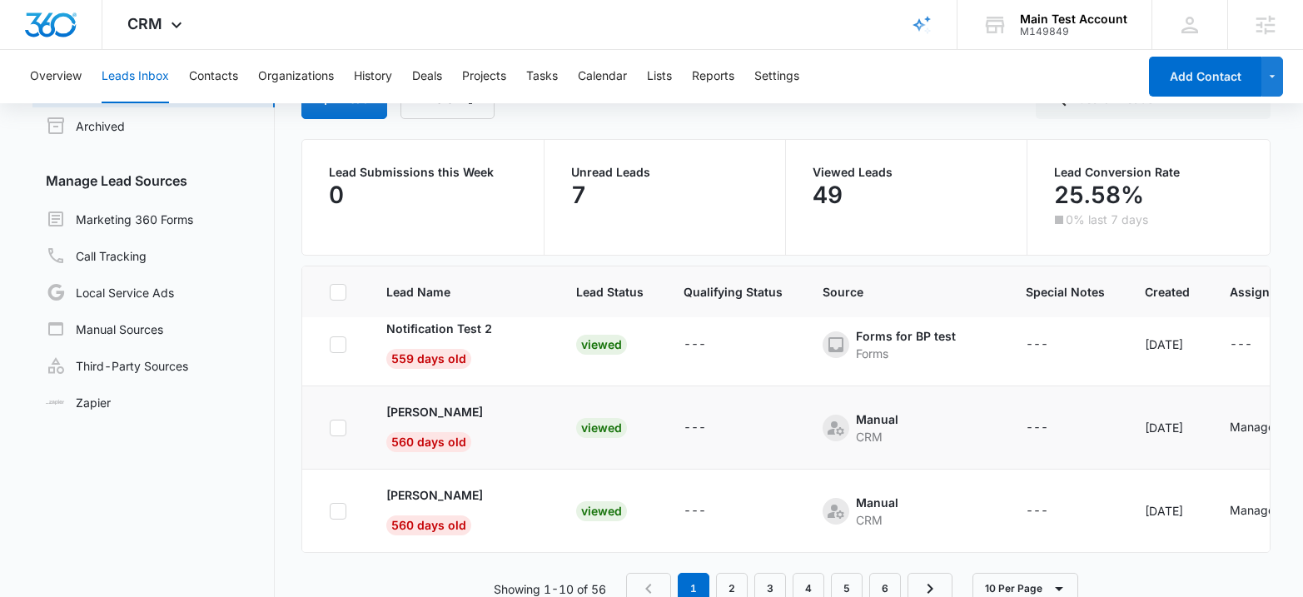
scroll to position [102, 0]
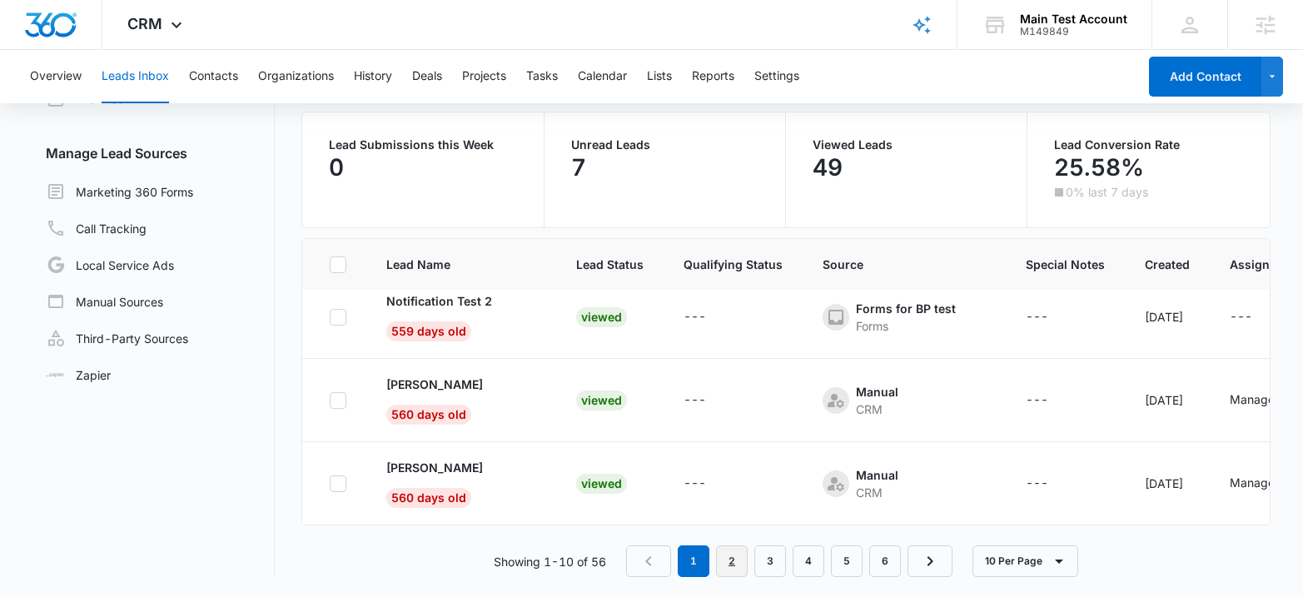
click at [733, 566] on link "2" at bounding box center [732, 561] width 32 height 32
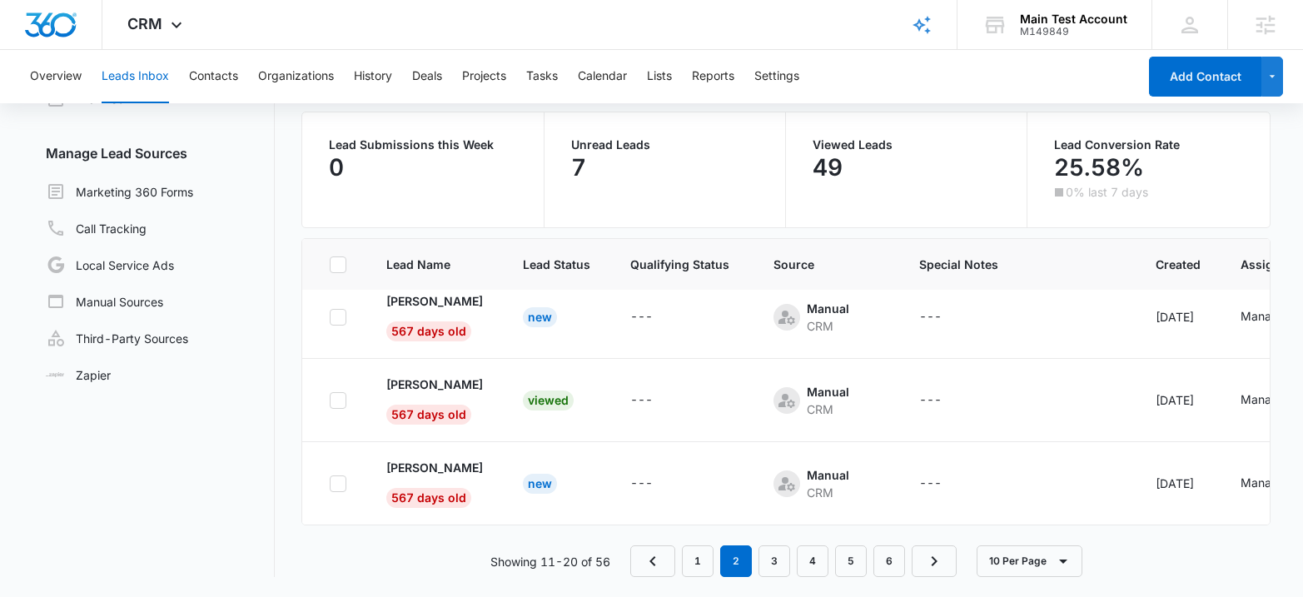
scroll to position [0, 0]
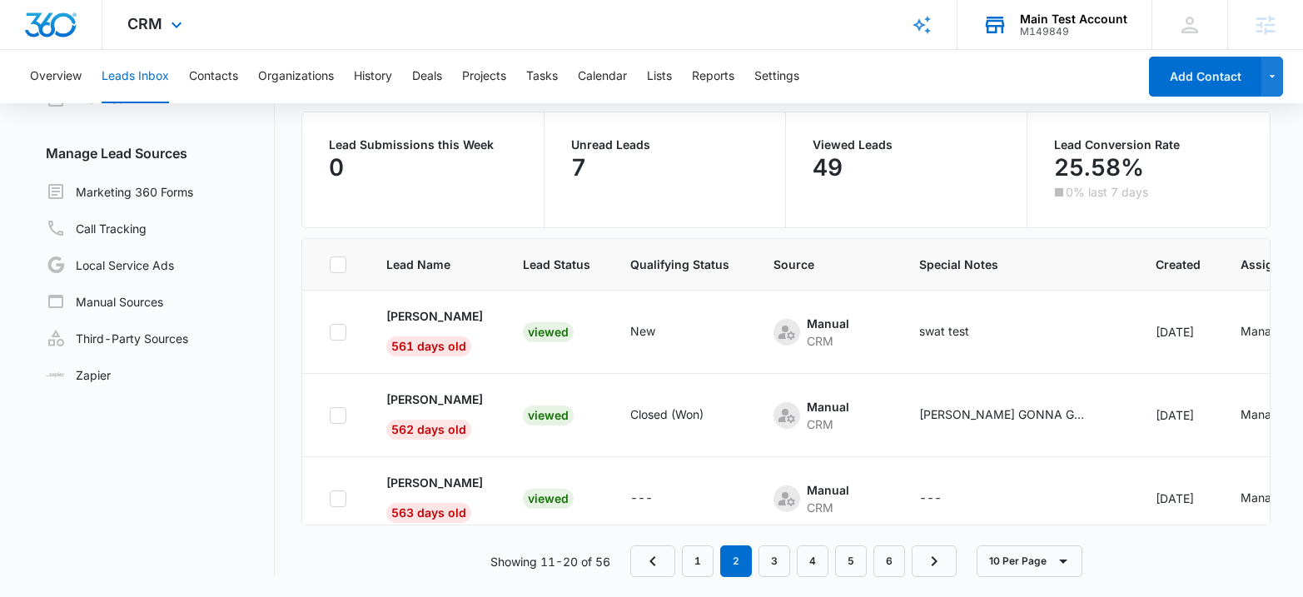
click at [1046, 20] on div "Main Test Account" at bounding box center [1073, 18] width 107 height 13
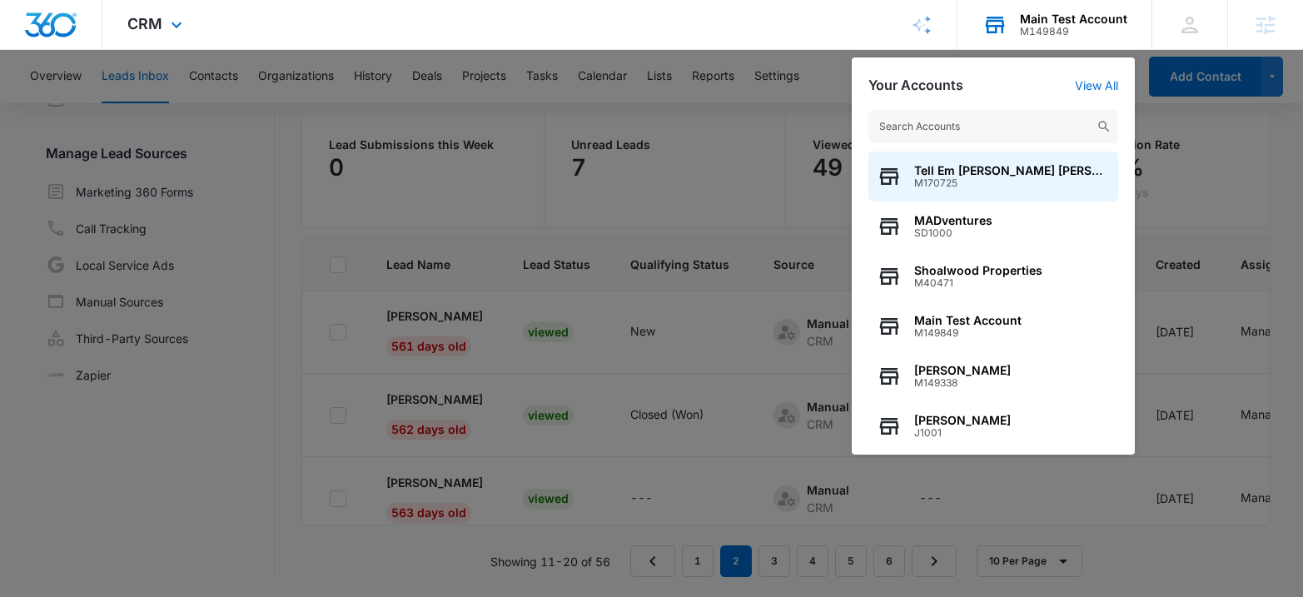
click at [968, 137] on input "text" at bounding box center [993, 126] width 250 height 33
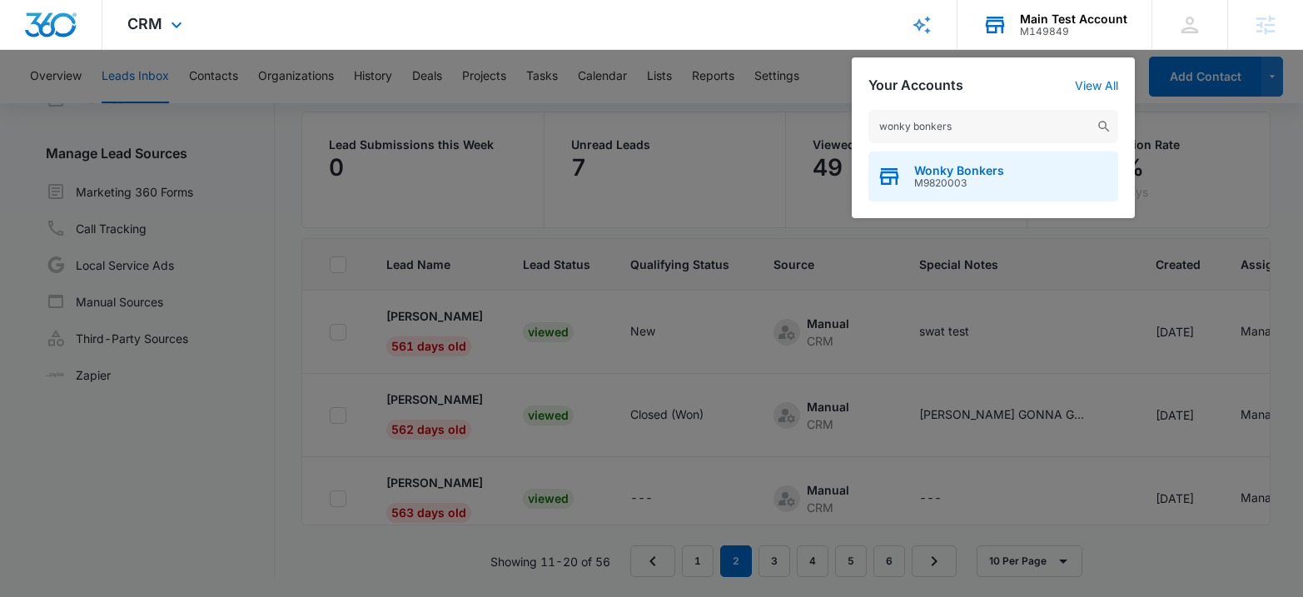
type input "wonky bonkers"
click at [973, 183] on span "M9820003" at bounding box center [959, 183] width 90 height 12
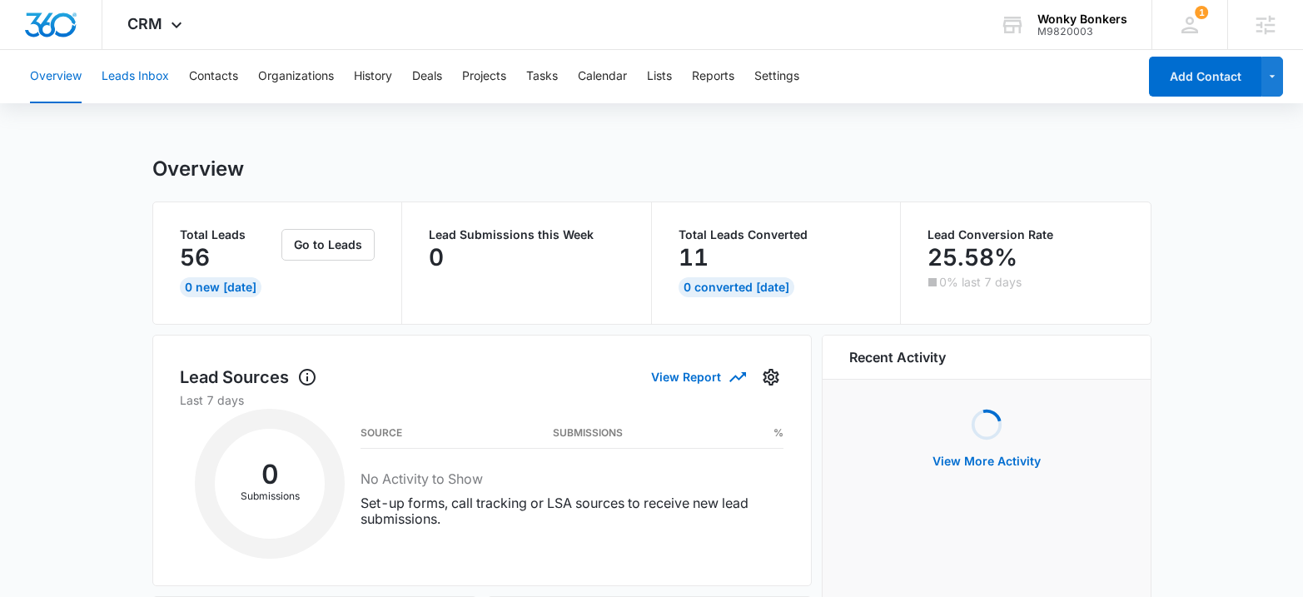
click at [138, 78] on button "Leads Inbox" at bounding box center [135, 76] width 67 height 53
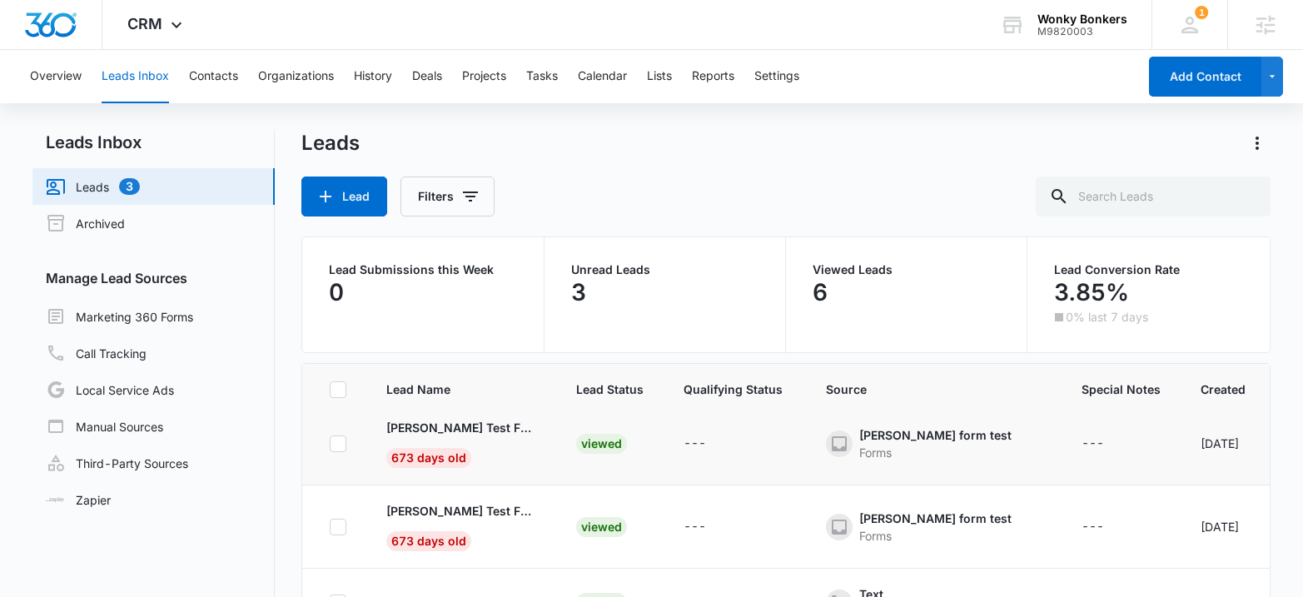
scroll to position [390, 0]
